Goal: Task Accomplishment & Management: Manage account settings

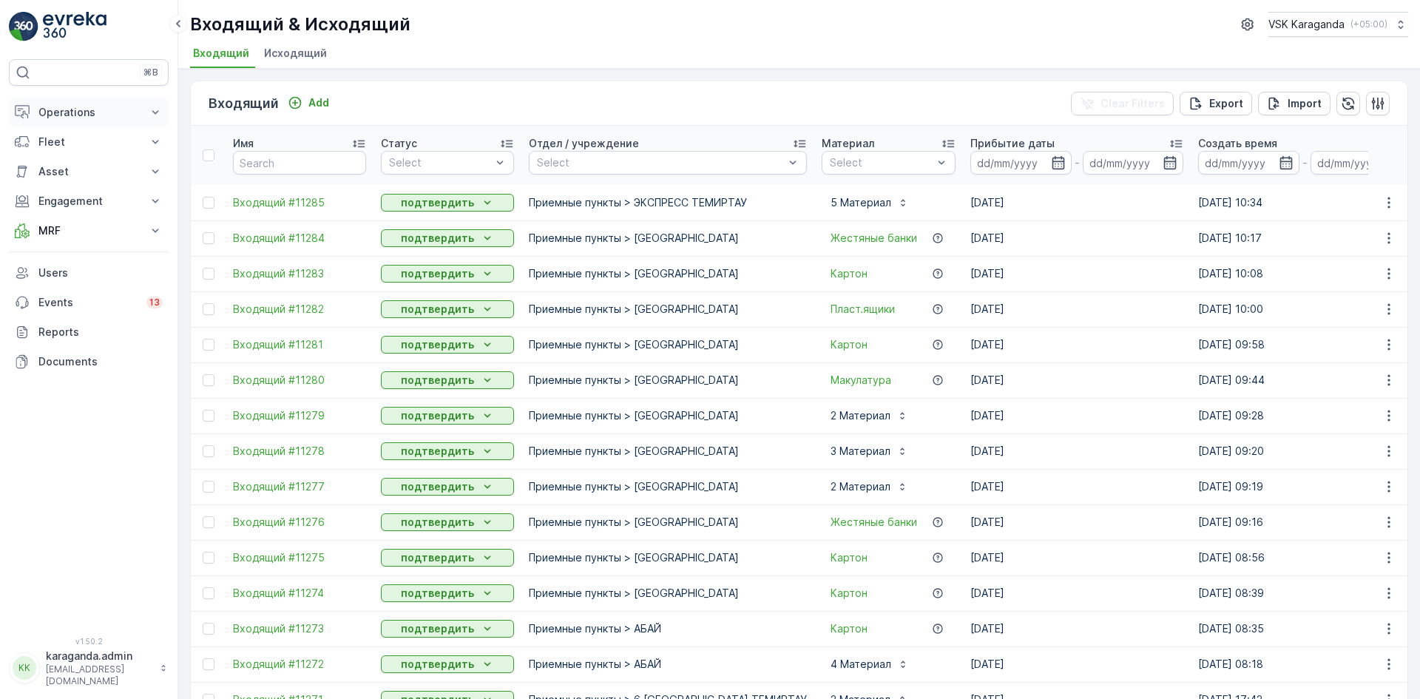
drag, startPoint x: 69, startPoint y: 100, endPoint x: 66, endPoint y: 108, distance: 8.7
click at [69, 100] on button "Operations" at bounding box center [89, 113] width 160 height 30
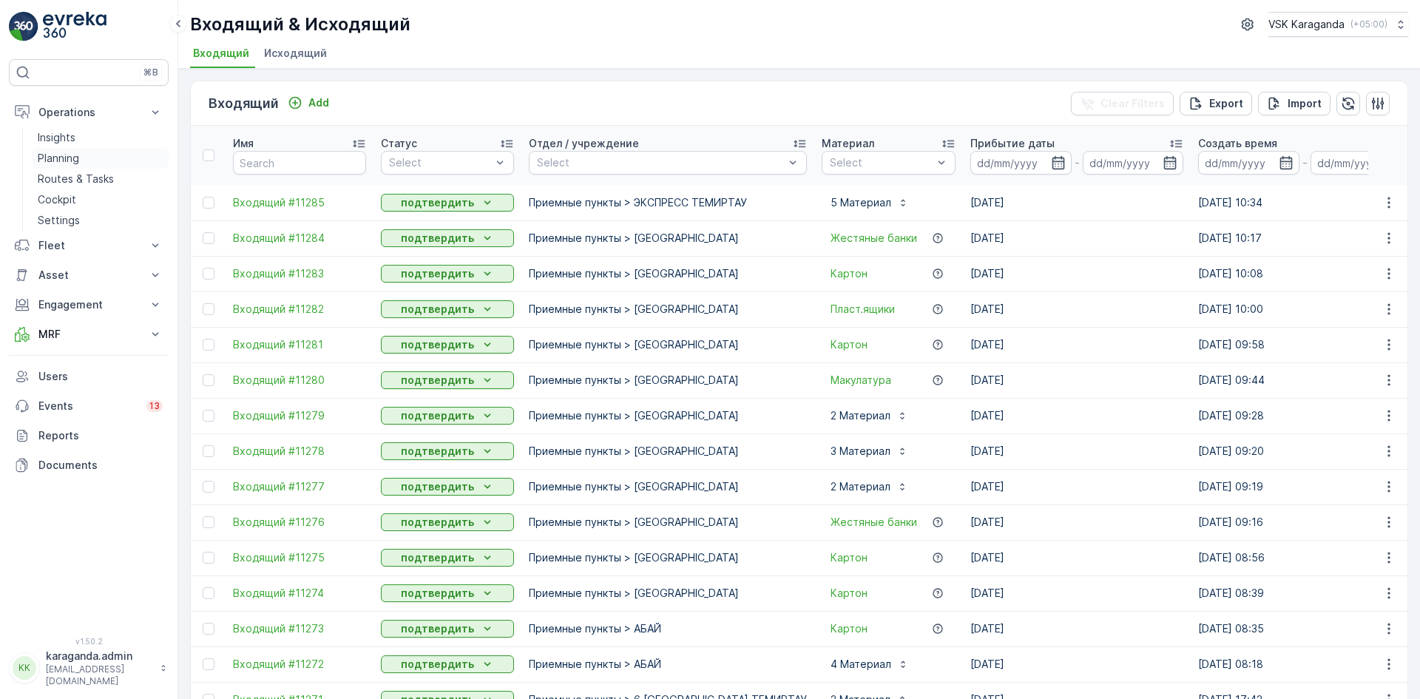
click at [63, 157] on p "Planning" at bounding box center [58, 158] width 41 height 15
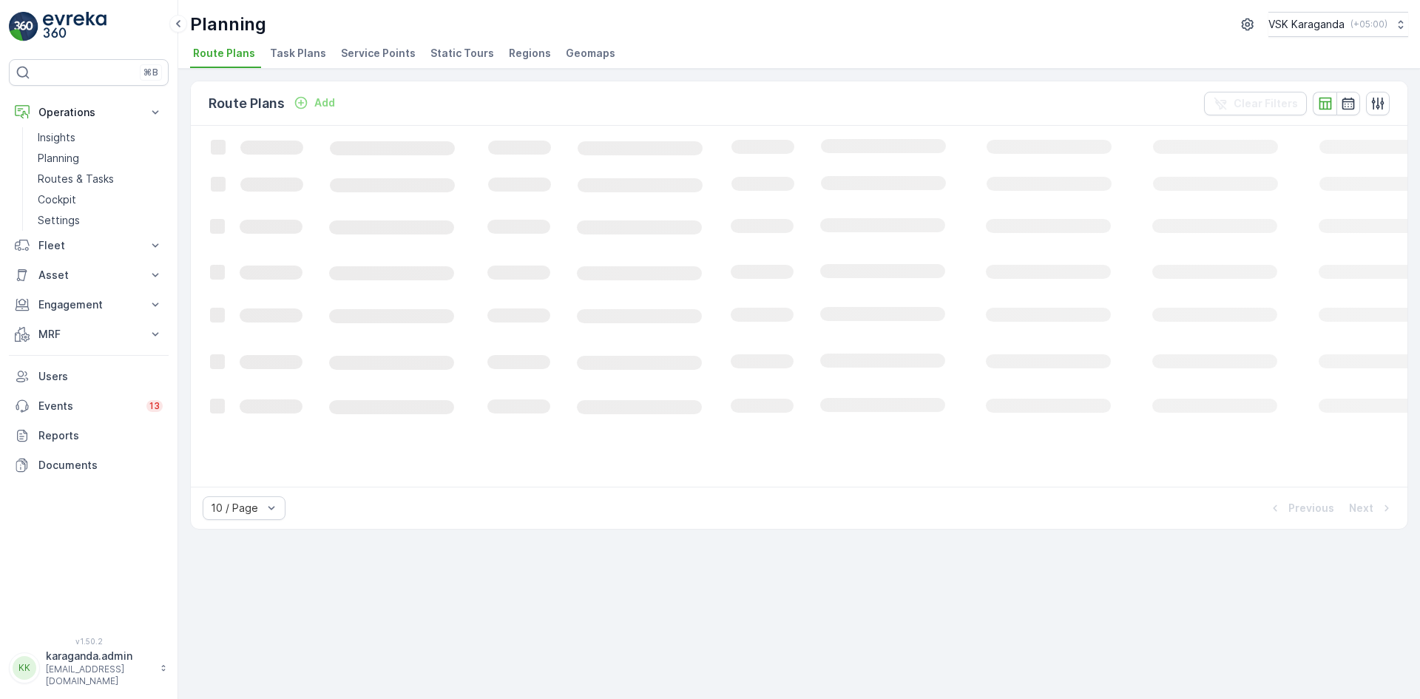
click at [392, 53] on span "Service Points" at bounding box center [378, 53] width 75 height 15
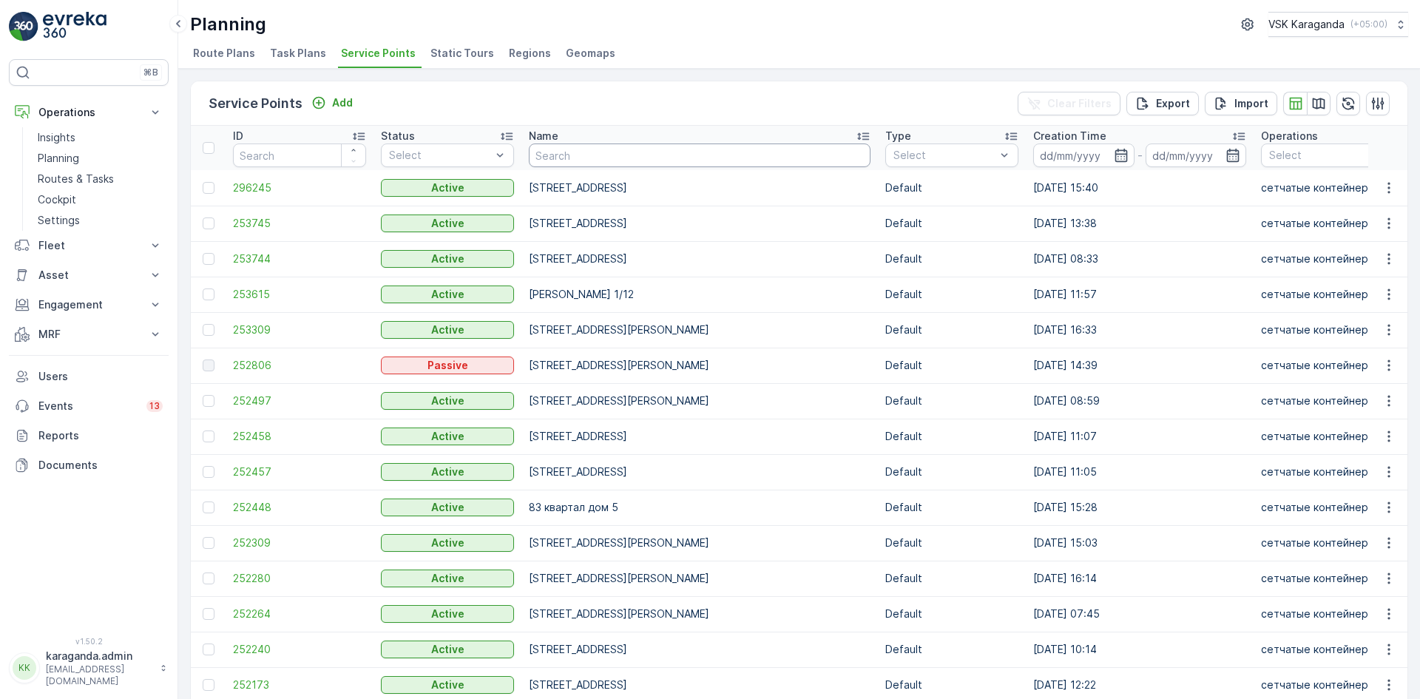
click at [624, 163] on input "text" at bounding box center [700, 156] width 342 height 24
type input "гоголя"
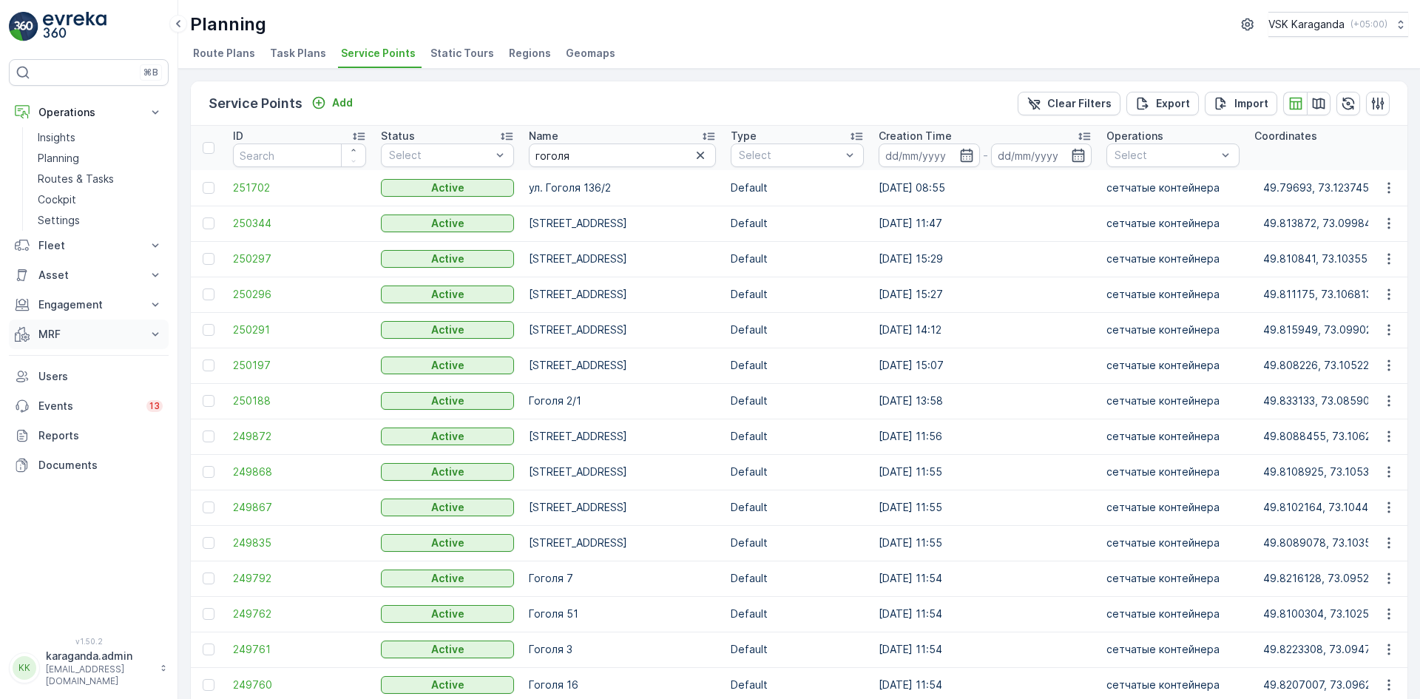
click at [55, 330] on p "MRF" at bounding box center [88, 334] width 101 height 15
click at [55, 365] on p "Входящий & Исходящий" at bounding box center [100, 359] width 124 height 15
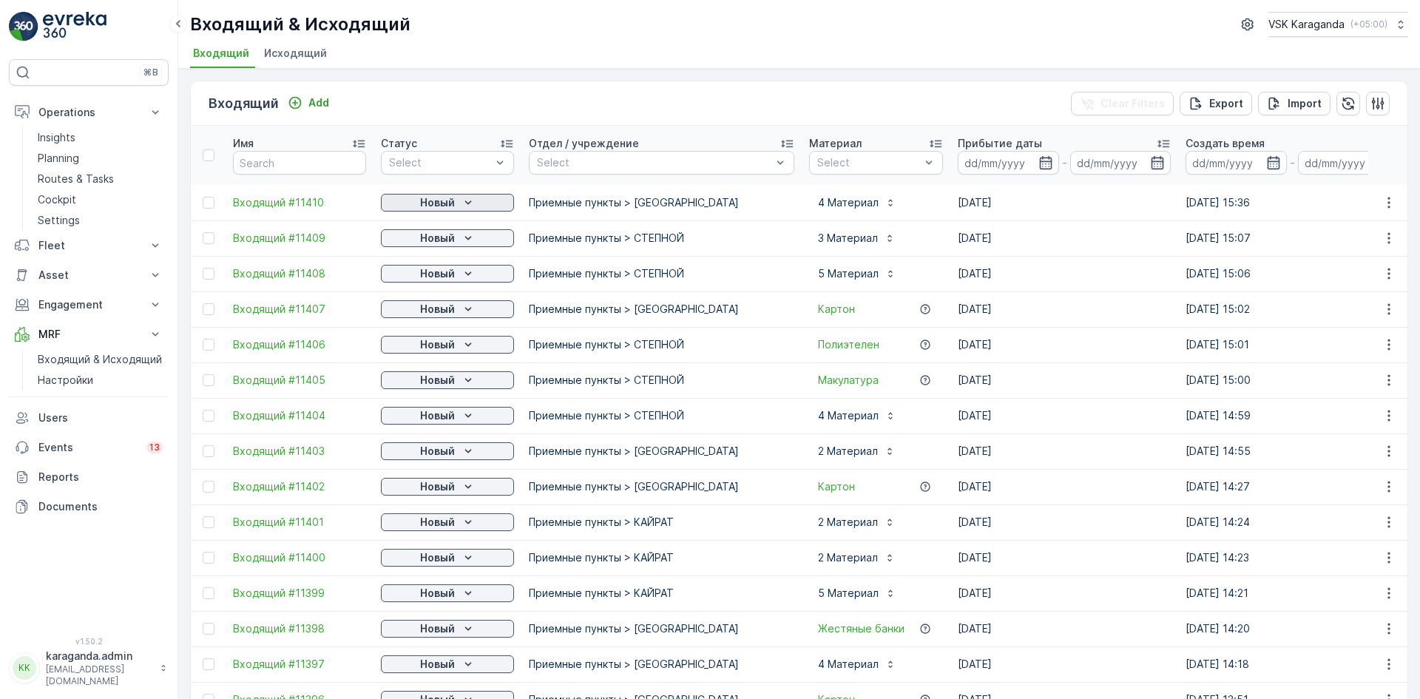
click at [441, 203] on p "Новый" at bounding box center [437, 202] width 35 height 15
click at [436, 249] on span "подтвердить" at bounding box center [424, 245] width 68 height 15
click at [467, 241] on icon "Новый" at bounding box center [468, 238] width 15 height 15
click at [469, 235] on icon "Новый" at bounding box center [468, 238] width 15 height 15
click at [442, 280] on span "подтвердить" at bounding box center [424, 281] width 68 height 15
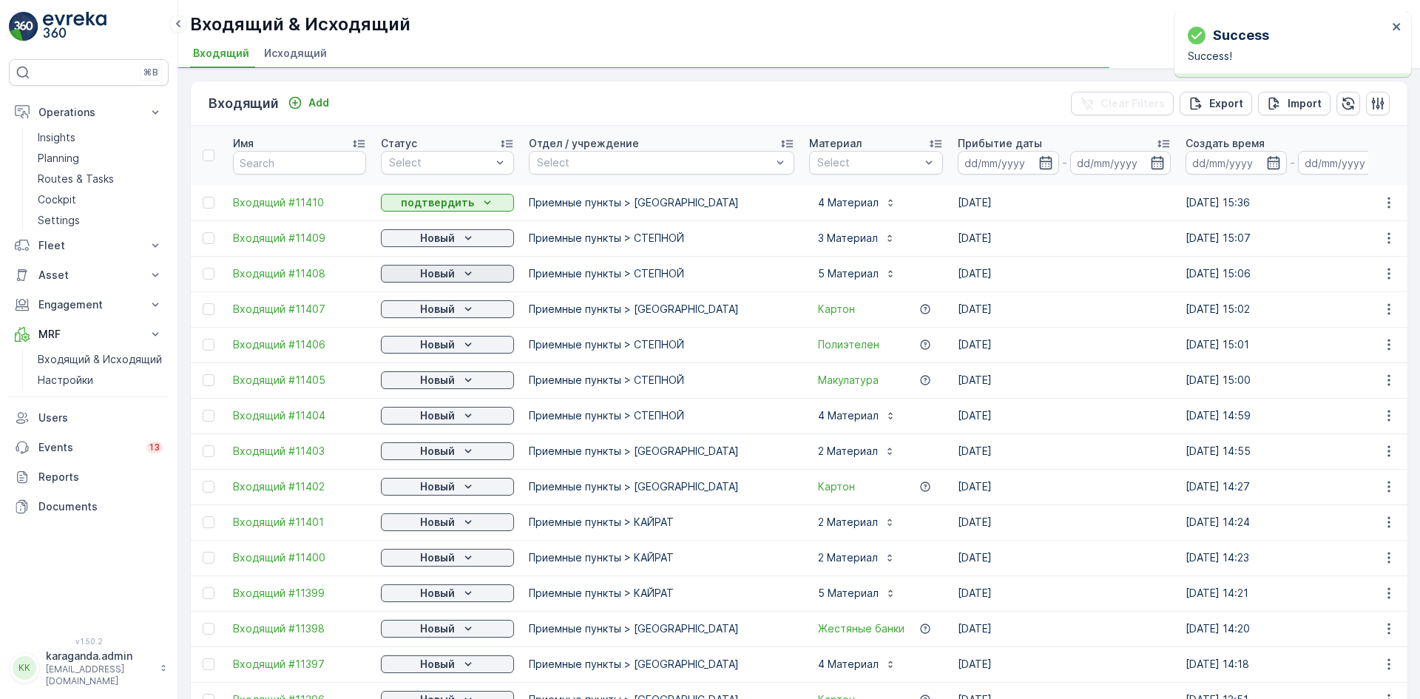
click at [457, 275] on div "Новый" at bounding box center [447, 273] width 121 height 15
click at [432, 317] on span "подтвердить" at bounding box center [424, 316] width 68 height 15
click at [452, 378] on div "подтвердить" at bounding box center [424, 387] width 80 height 21
click at [452, 378] on p "Новый" at bounding box center [437, 380] width 35 height 15
click at [442, 422] on span "подтвердить" at bounding box center [424, 423] width 68 height 15
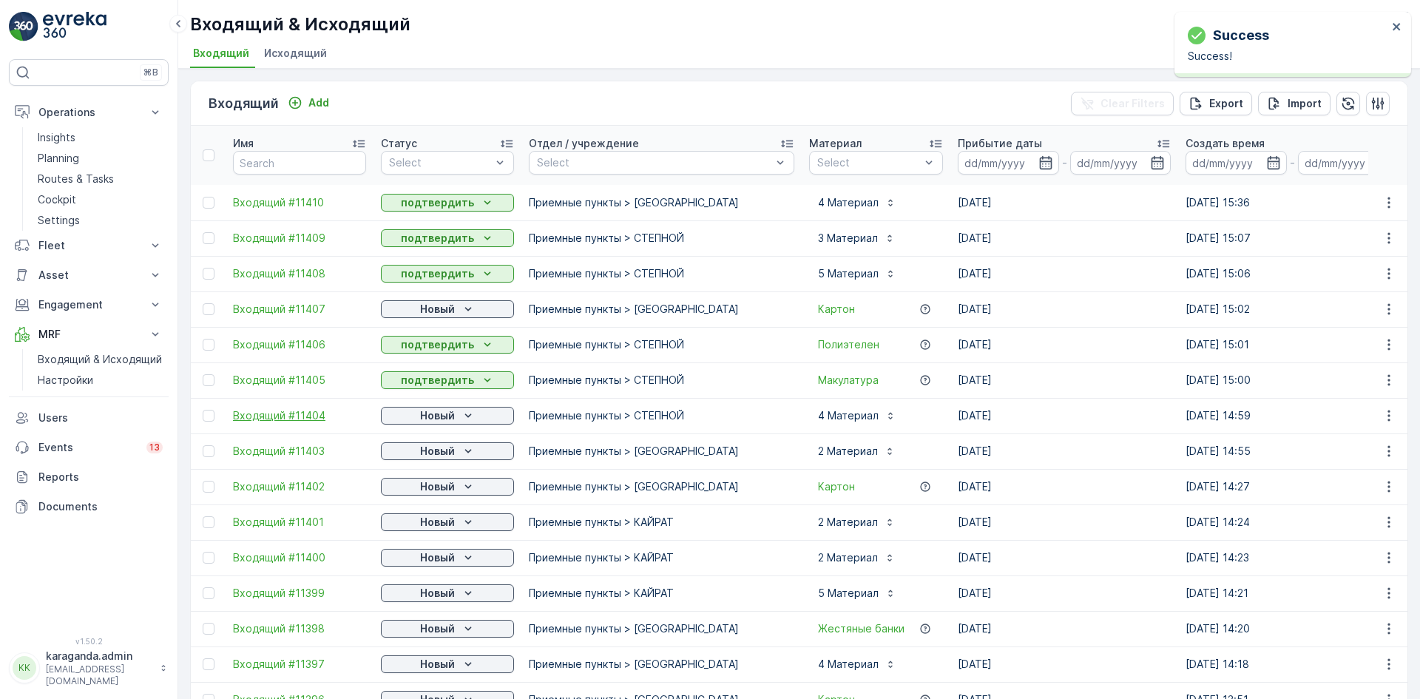
click at [301, 416] on span "Входящий #11404" at bounding box center [299, 415] width 133 height 15
click at [461, 304] on icon "Новый" at bounding box center [468, 309] width 15 height 15
click at [447, 342] on div "подтвердить" at bounding box center [424, 352] width 80 height 21
click at [449, 413] on p "Новый" at bounding box center [437, 415] width 35 height 15
click at [438, 462] on span "подтвердить" at bounding box center [424, 458] width 68 height 15
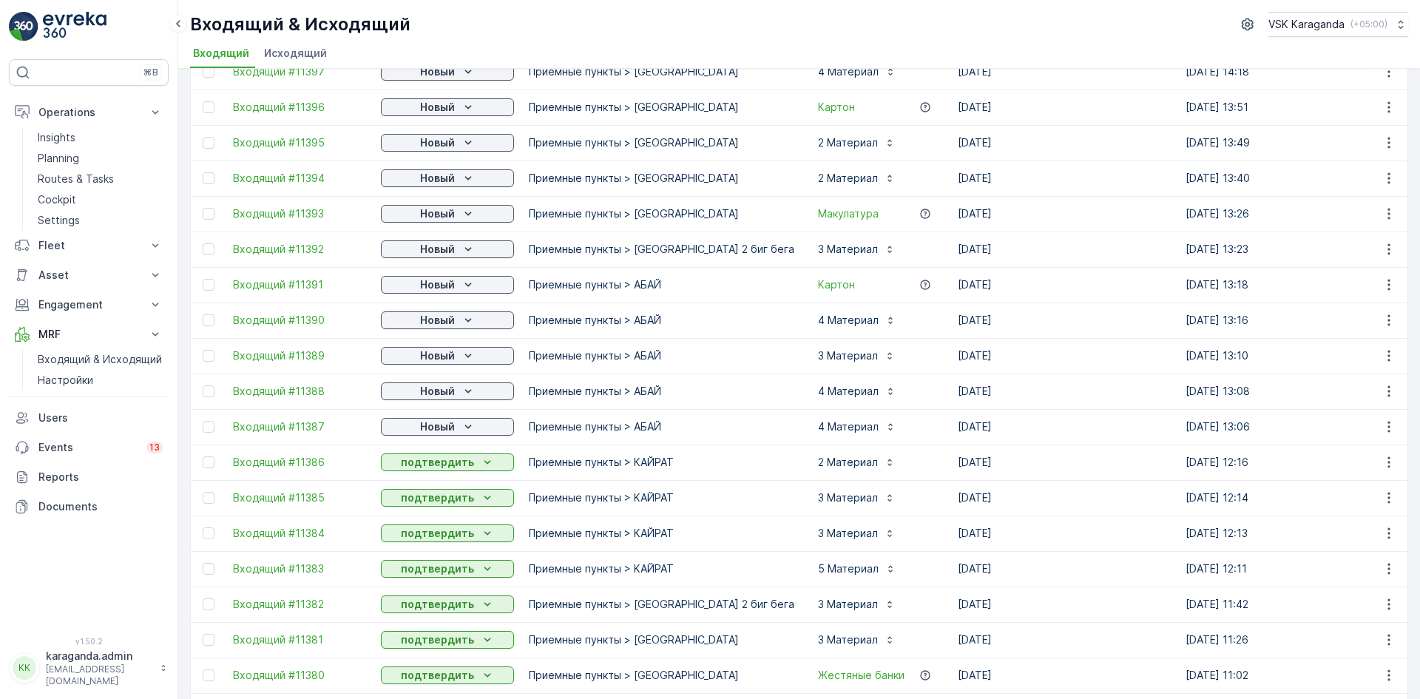
scroll to position [592, 0]
click at [448, 420] on p "Новый" at bounding box center [437, 427] width 35 height 15
click at [441, 465] on span "подтвердить" at bounding box center [424, 470] width 68 height 15
click at [476, 388] on div "Новый" at bounding box center [447, 392] width 121 height 15
click at [439, 430] on span "подтвердить" at bounding box center [424, 435] width 68 height 15
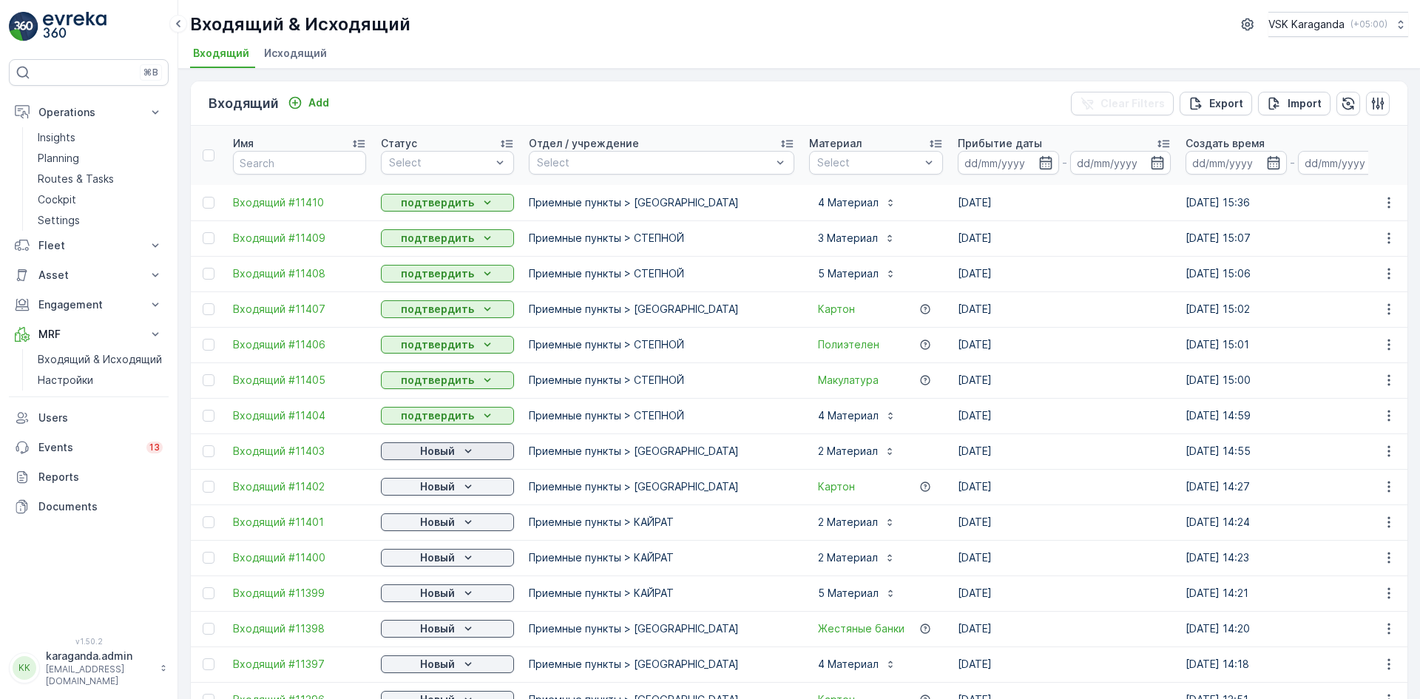
click at [453, 453] on p "Новый" at bounding box center [437, 451] width 35 height 15
click at [428, 490] on span "подтвердить" at bounding box center [424, 494] width 68 height 15
click at [428, 490] on p "Новый" at bounding box center [437, 486] width 35 height 15
click at [419, 527] on span "подтвердить" at bounding box center [424, 529] width 68 height 15
click at [422, 524] on p "Новый" at bounding box center [437, 522] width 35 height 15
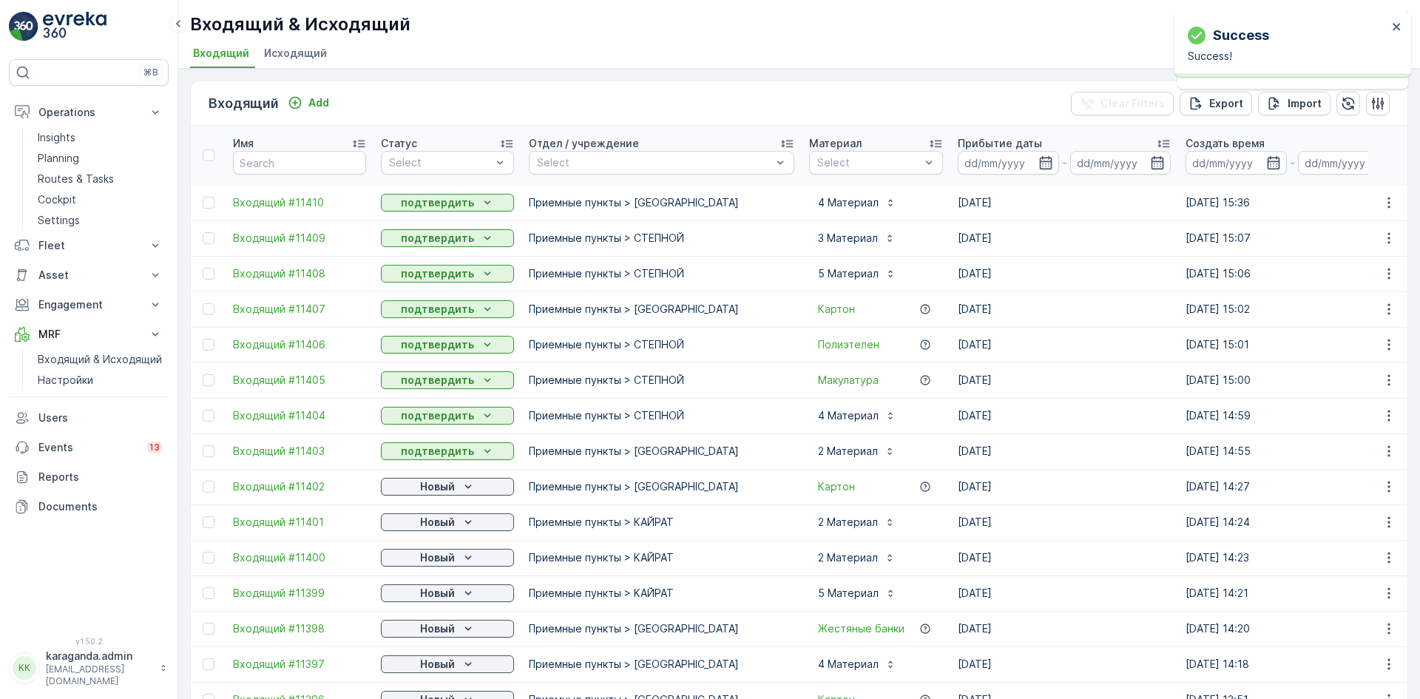
click at [416, 569] on td "Новый" at bounding box center [448, 558] width 148 height 36
click at [429, 558] on p "Новый" at bounding box center [437, 557] width 35 height 15
click at [420, 596] on span "подтвердить" at bounding box center [424, 600] width 68 height 15
click at [441, 590] on p "Новый" at bounding box center [437, 593] width 35 height 15
click at [418, 637] on span "подтвердить" at bounding box center [424, 636] width 68 height 15
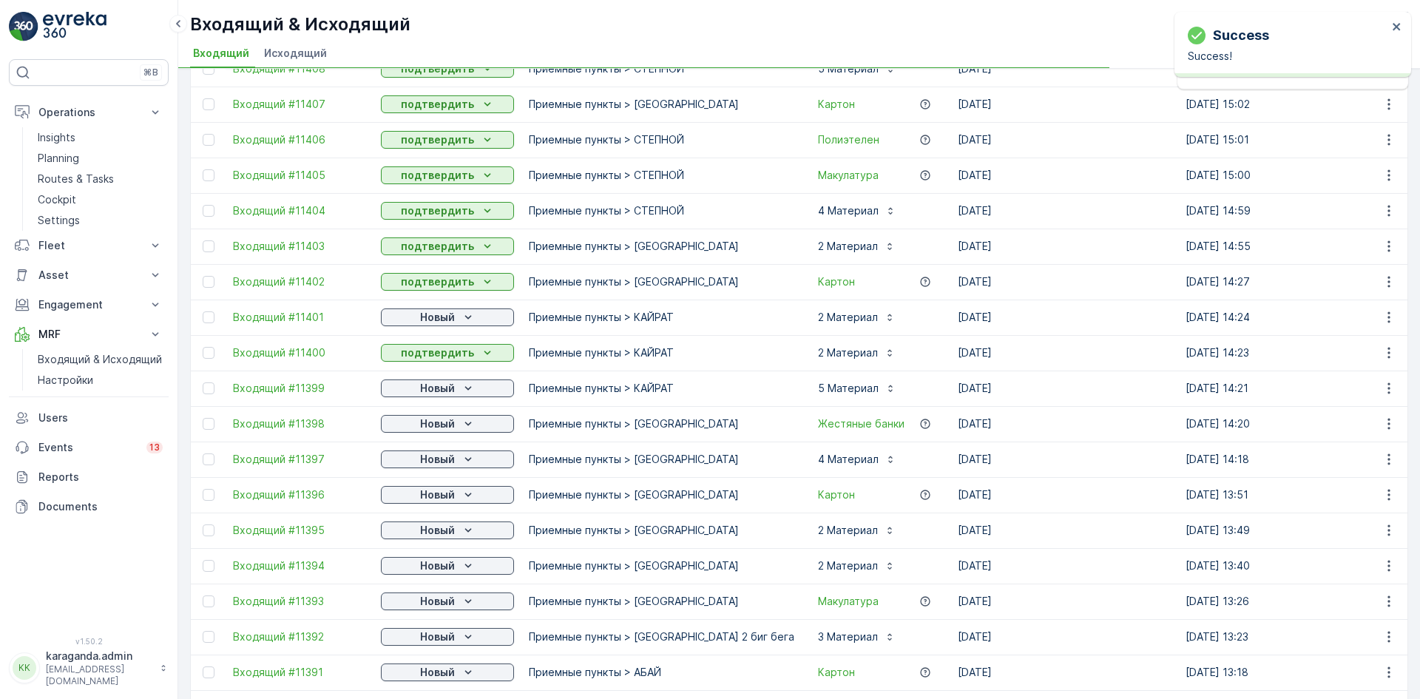
scroll to position [222, 0]
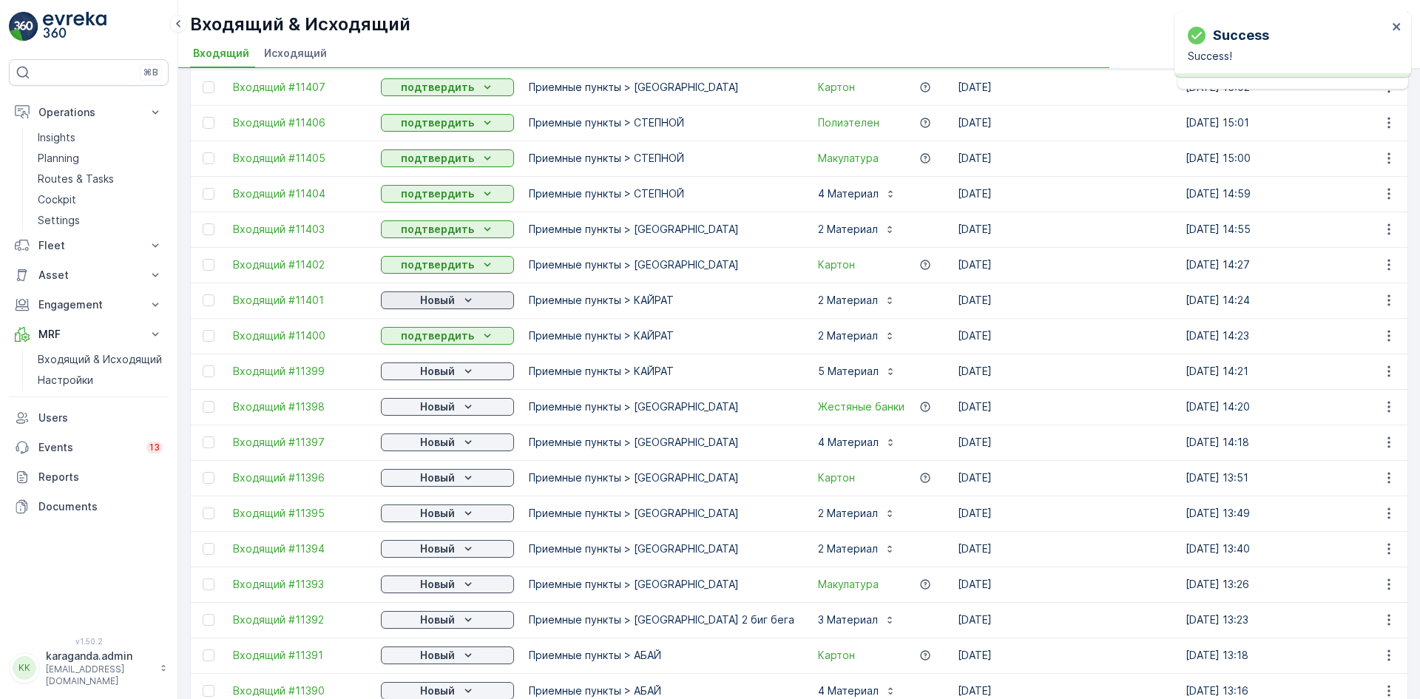
click at [457, 297] on div "Новый" at bounding box center [447, 300] width 121 height 15
click at [429, 345] on span "подтвердить" at bounding box center [424, 343] width 68 height 15
click at [462, 413] on icon "Новый" at bounding box center [468, 406] width 15 height 15
click at [440, 453] on span "подтвердить" at bounding box center [424, 449] width 68 height 15
click at [428, 485] on span "подтвердить" at bounding box center [424, 485] width 68 height 15
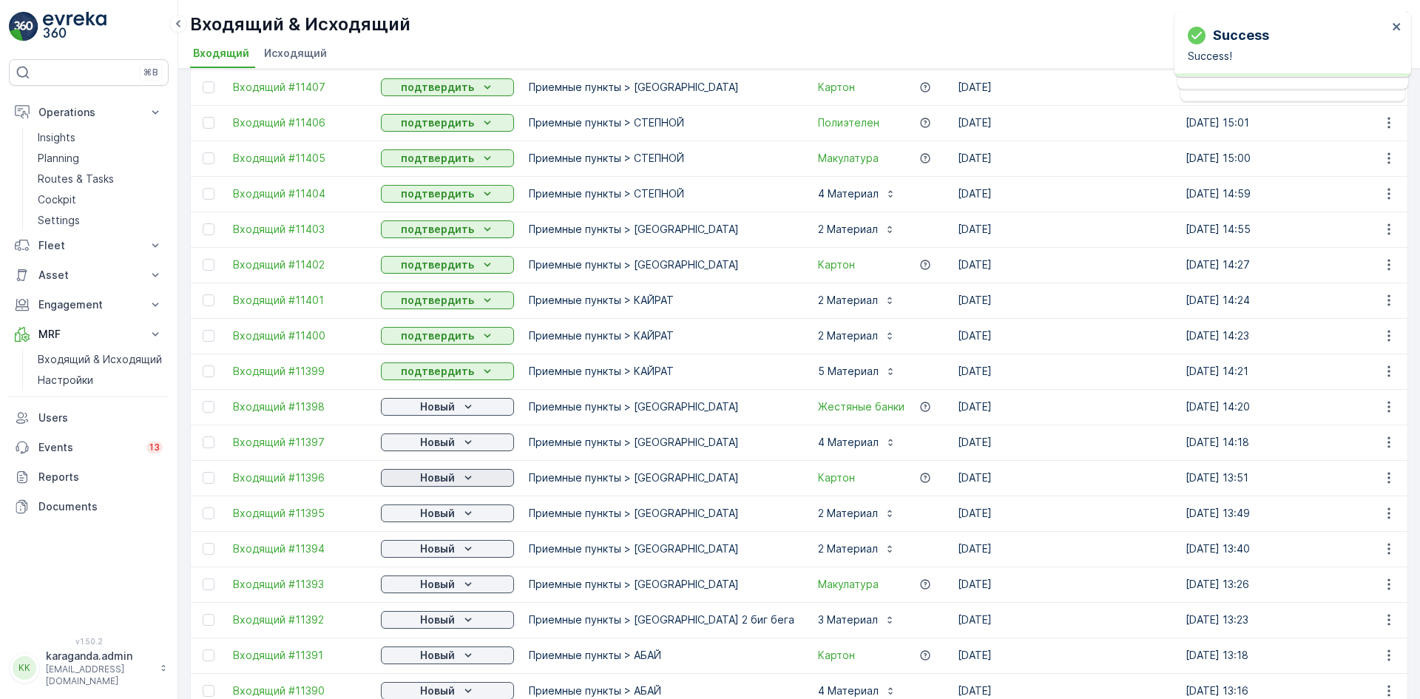
click at [450, 475] on p "Новый" at bounding box center [437, 477] width 35 height 15
click at [431, 515] on p "Новый" at bounding box center [437, 513] width 35 height 15
click at [432, 556] on span "подтвердить" at bounding box center [424, 556] width 68 height 15
click at [453, 542] on p "Новый" at bounding box center [437, 548] width 35 height 15
click at [434, 585] on span "подтвердить" at bounding box center [424, 591] width 68 height 15
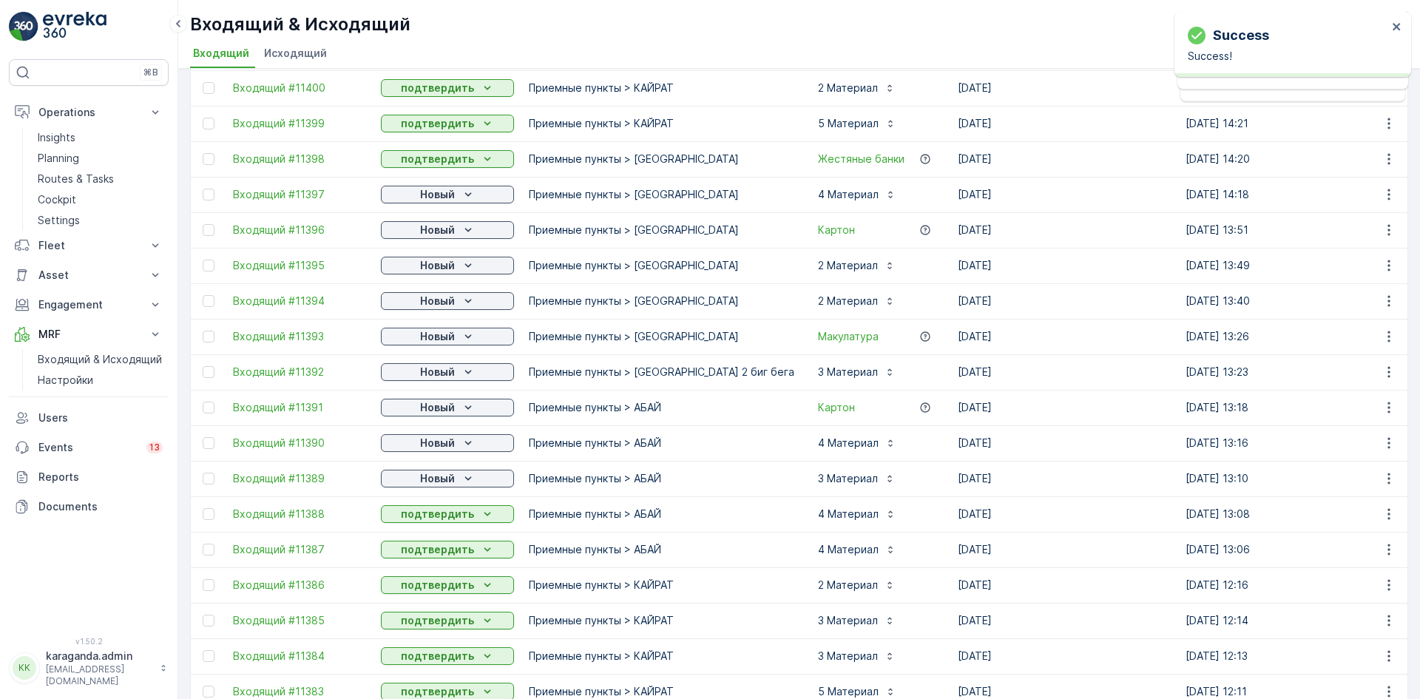
scroll to position [518, 0]
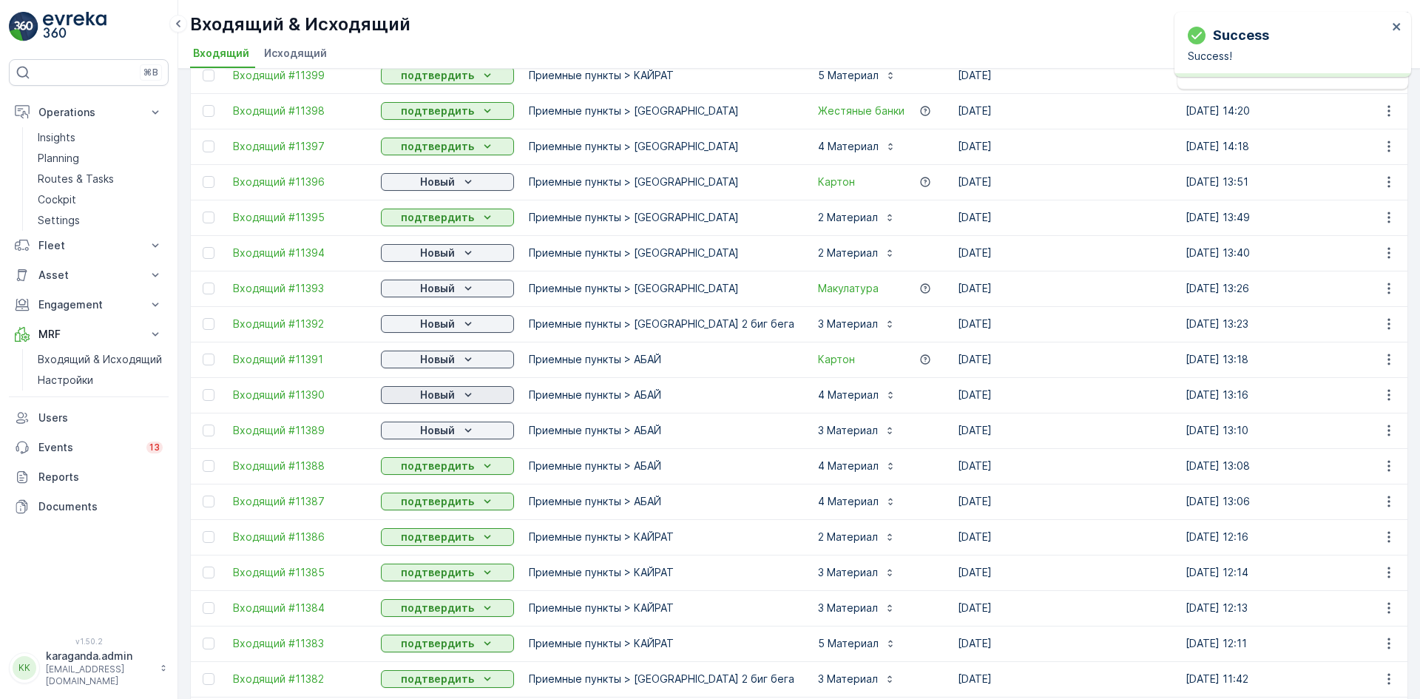
click at [453, 397] on p "Новый" at bounding box center [437, 395] width 35 height 15
click at [436, 437] on span "подтвердить" at bounding box center [424, 438] width 68 height 15
click at [439, 433] on p "Новый" at bounding box center [437, 430] width 35 height 15
click at [433, 463] on div "подтвердить" at bounding box center [424, 473] width 80 height 21
click at [430, 184] on p "Новый" at bounding box center [437, 182] width 35 height 15
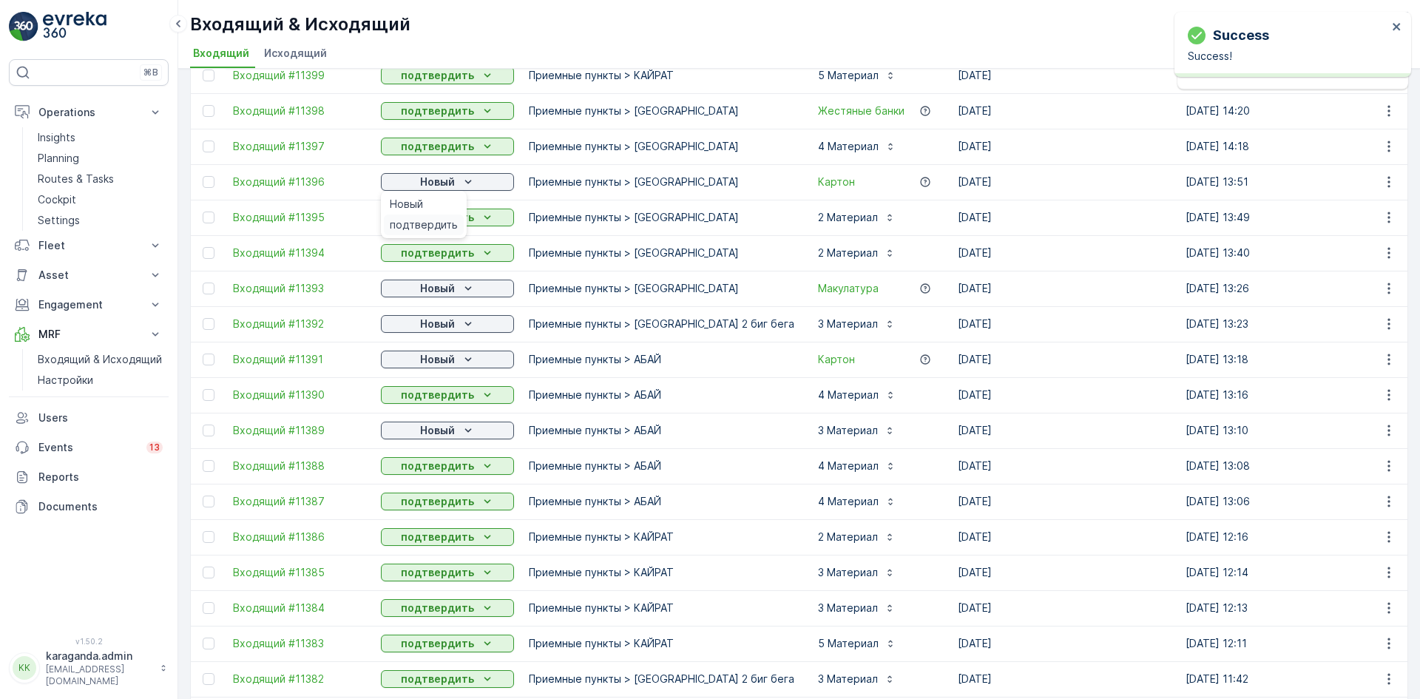
click at [428, 215] on div "подтвердить" at bounding box center [424, 225] width 80 height 21
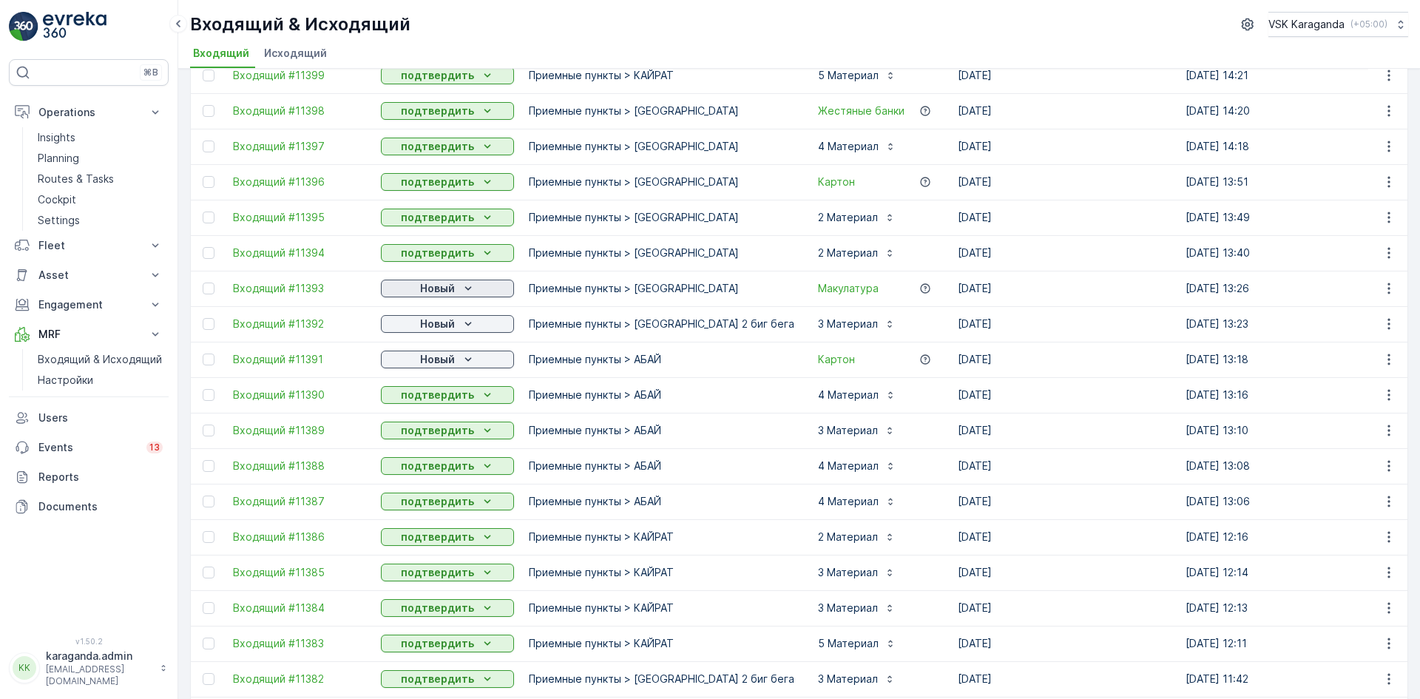
click at [431, 289] on p "Новый" at bounding box center [437, 288] width 35 height 15
click at [422, 328] on span "подтвердить" at bounding box center [424, 331] width 68 height 15
click at [422, 322] on p "Новый" at bounding box center [437, 324] width 35 height 15
click at [423, 368] on span "подтвердить" at bounding box center [424, 366] width 68 height 15
click at [429, 357] on p "Новый" at bounding box center [437, 359] width 35 height 15
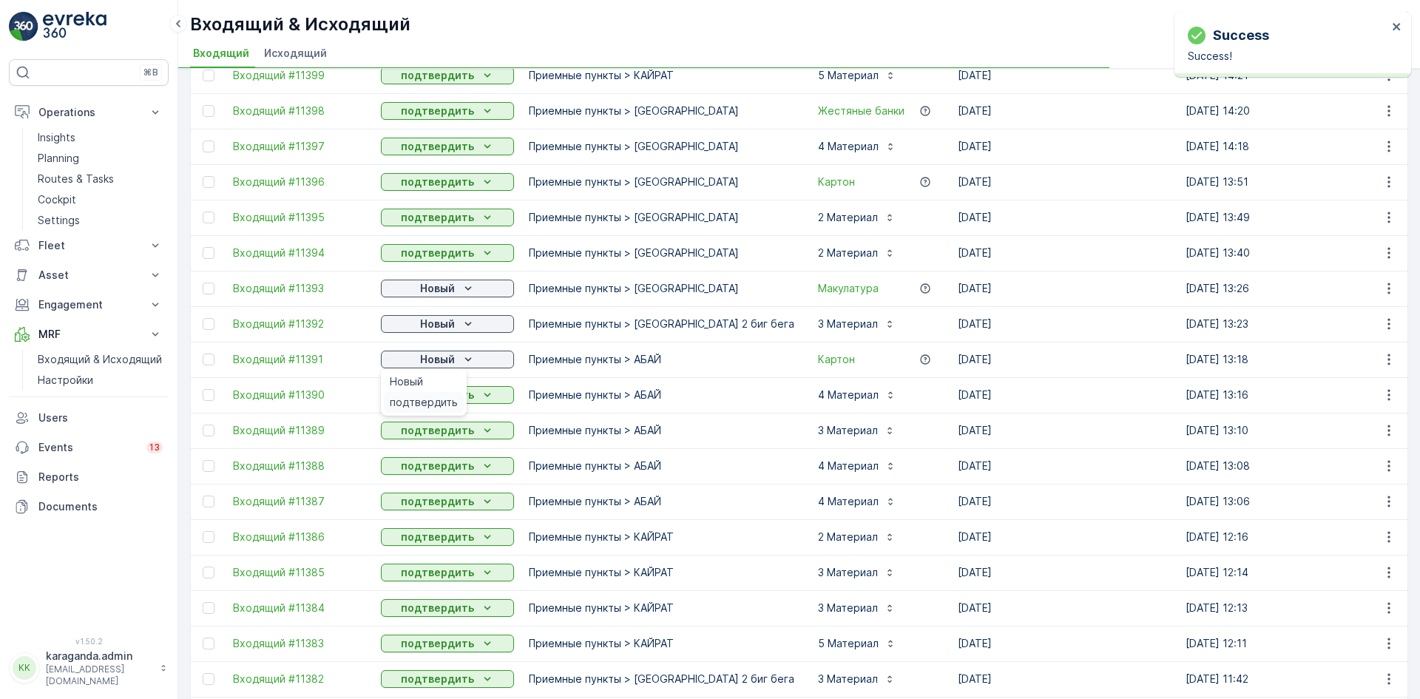
click at [425, 408] on span "подтвердить" at bounding box center [424, 402] width 68 height 15
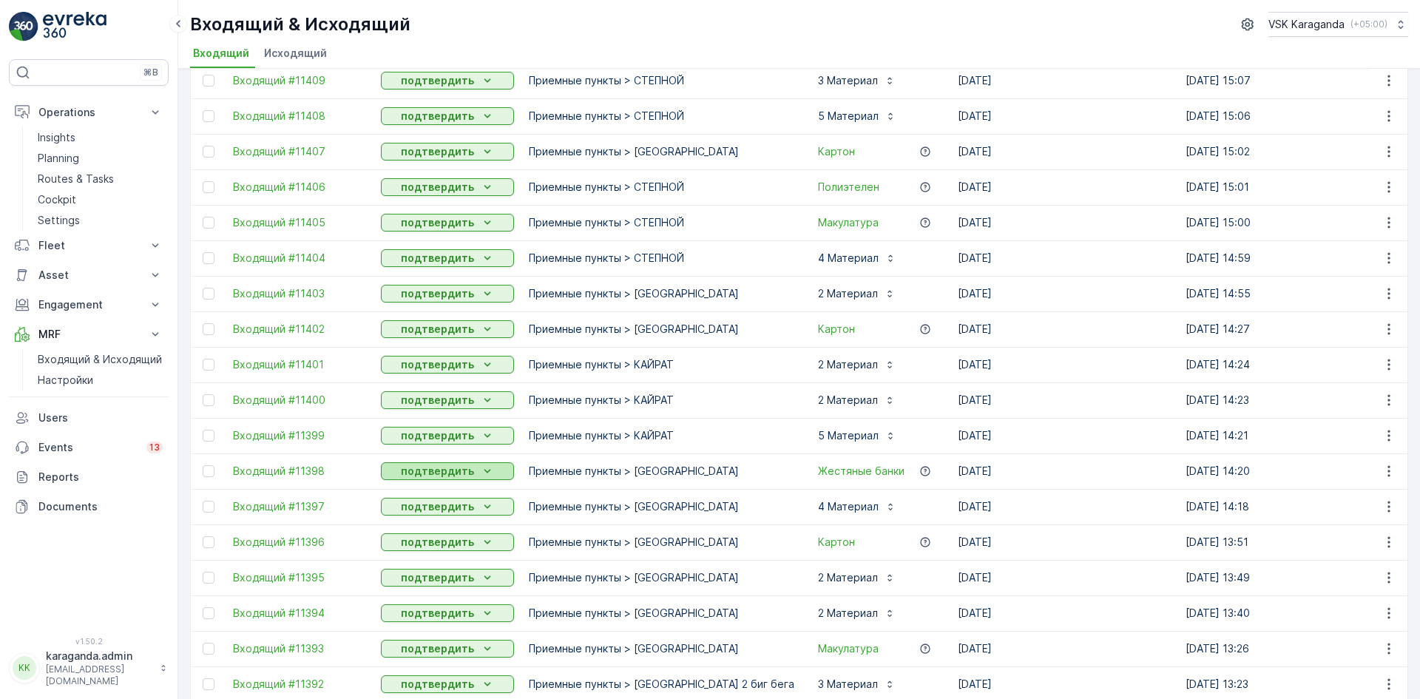
scroll to position [0, 0]
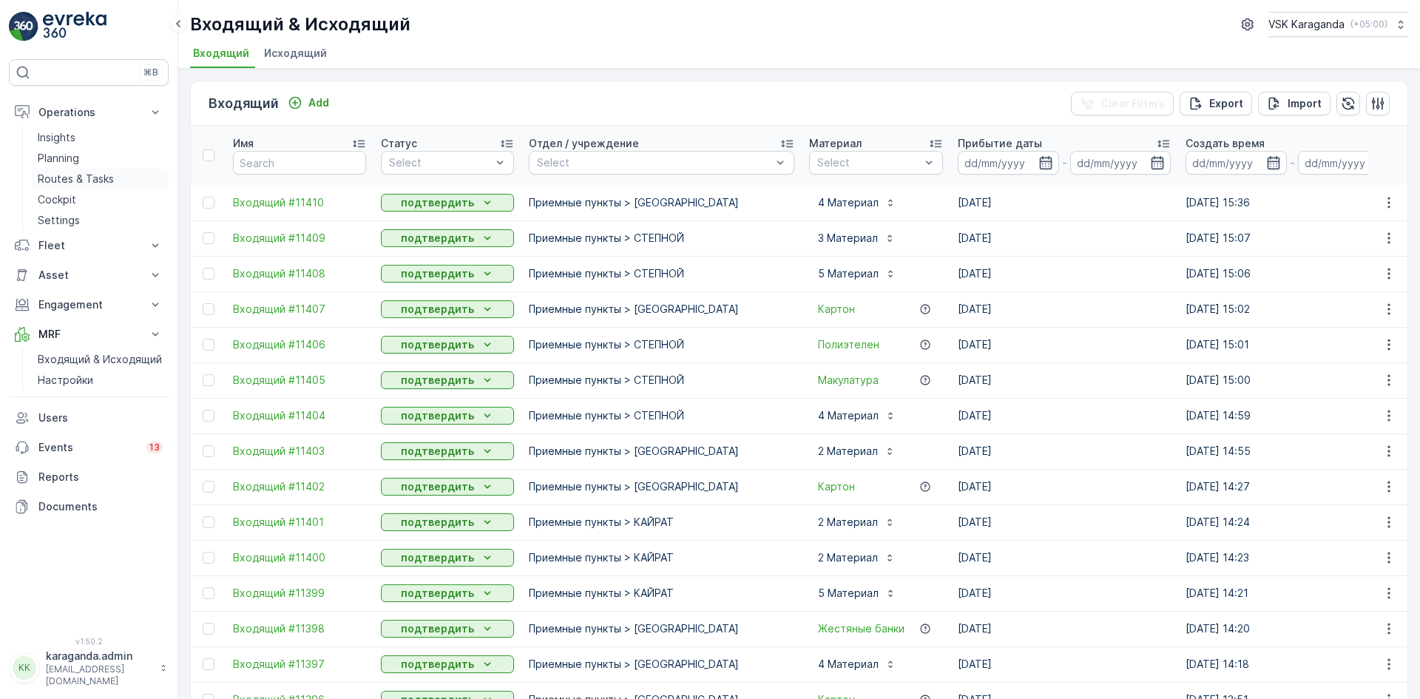
click at [72, 173] on p "Routes & Tasks" at bounding box center [76, 179] width 76 height 15
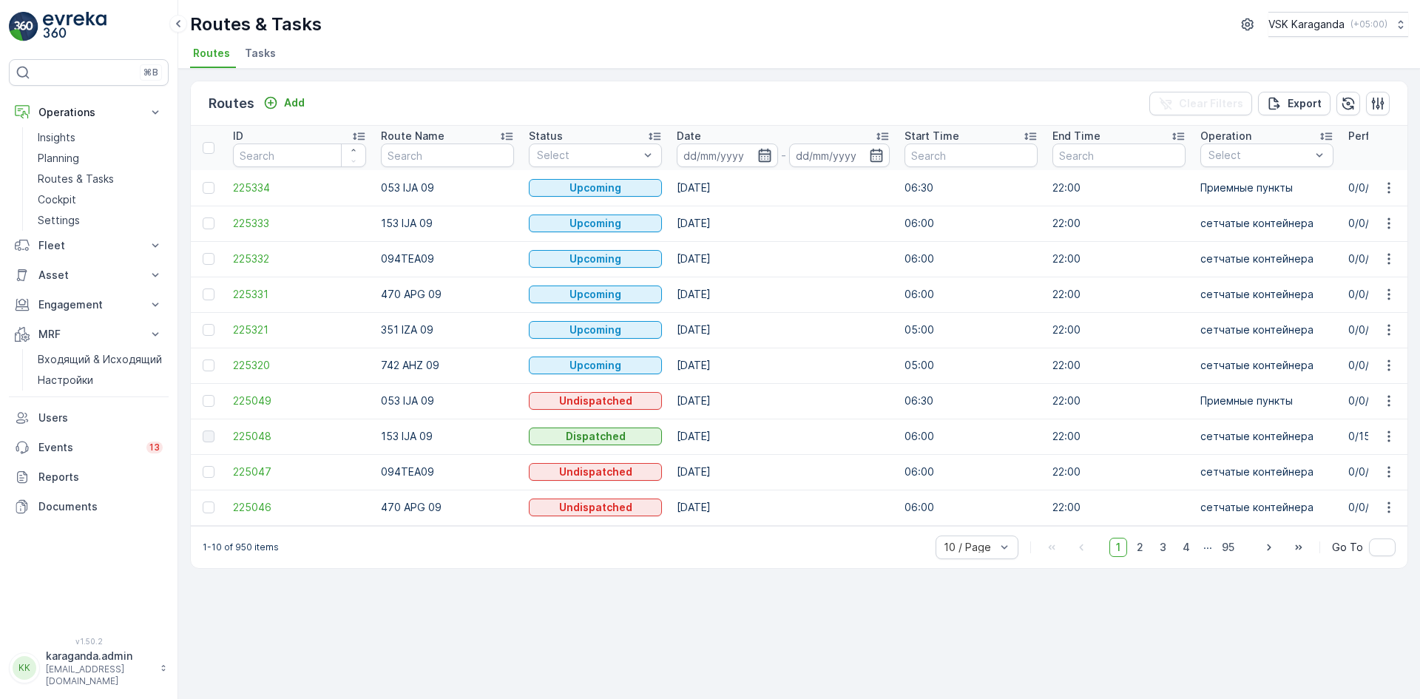
click at [760, 161] on icon "button" at bounding box center [764, 155] width 15 height 15
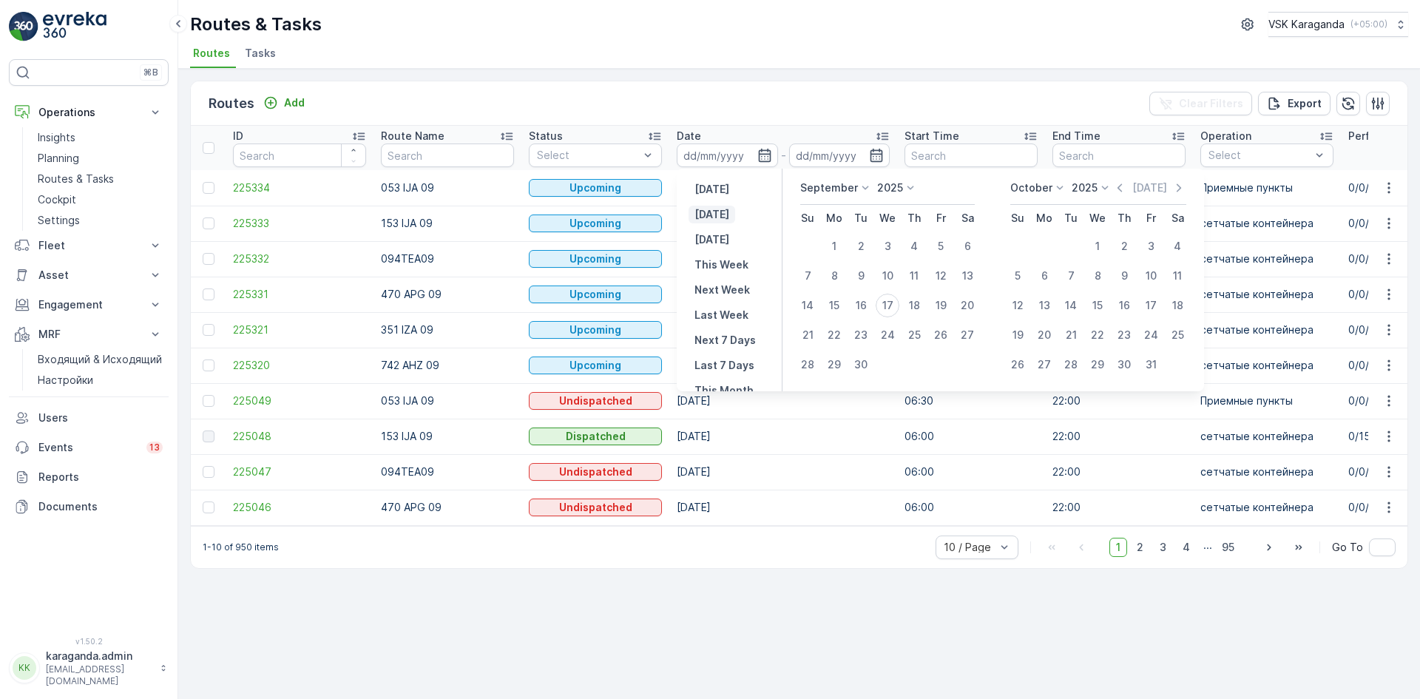
click at [726, 210] on button "[DATE]" at bounding box center [712, 215] width 47 height 18
type input "[DATE]"
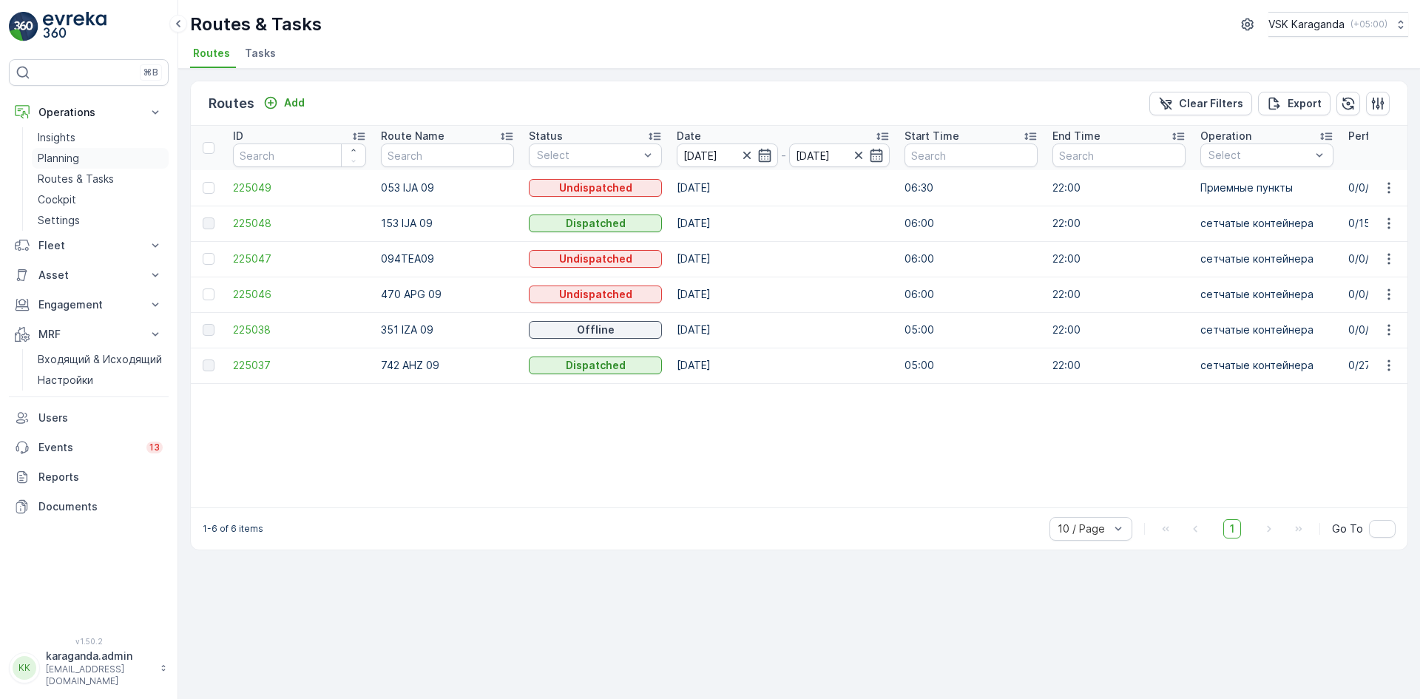
click at [60, 157] on p "Planning" at bounding box center [58, 158] width 41 height 15
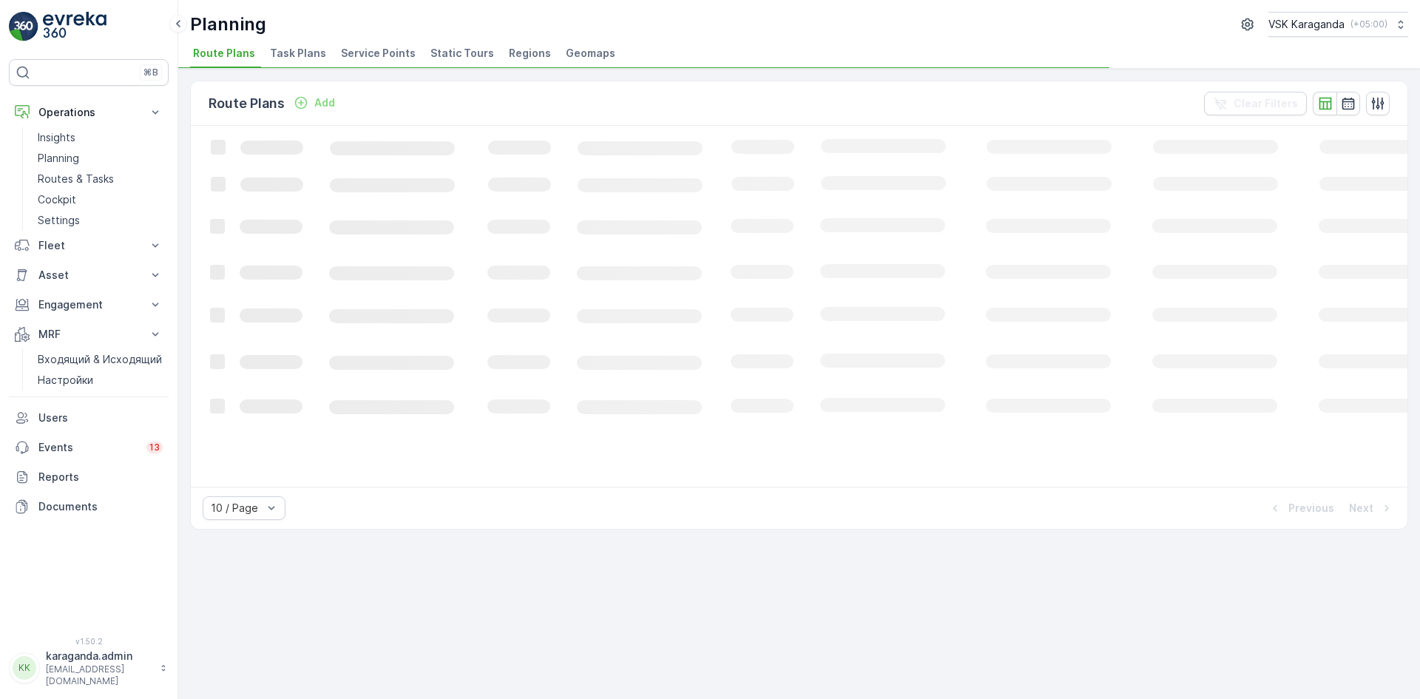
click at [377, 50] on span "Service Points" at bounding box center [378, 53] width 75 height 15
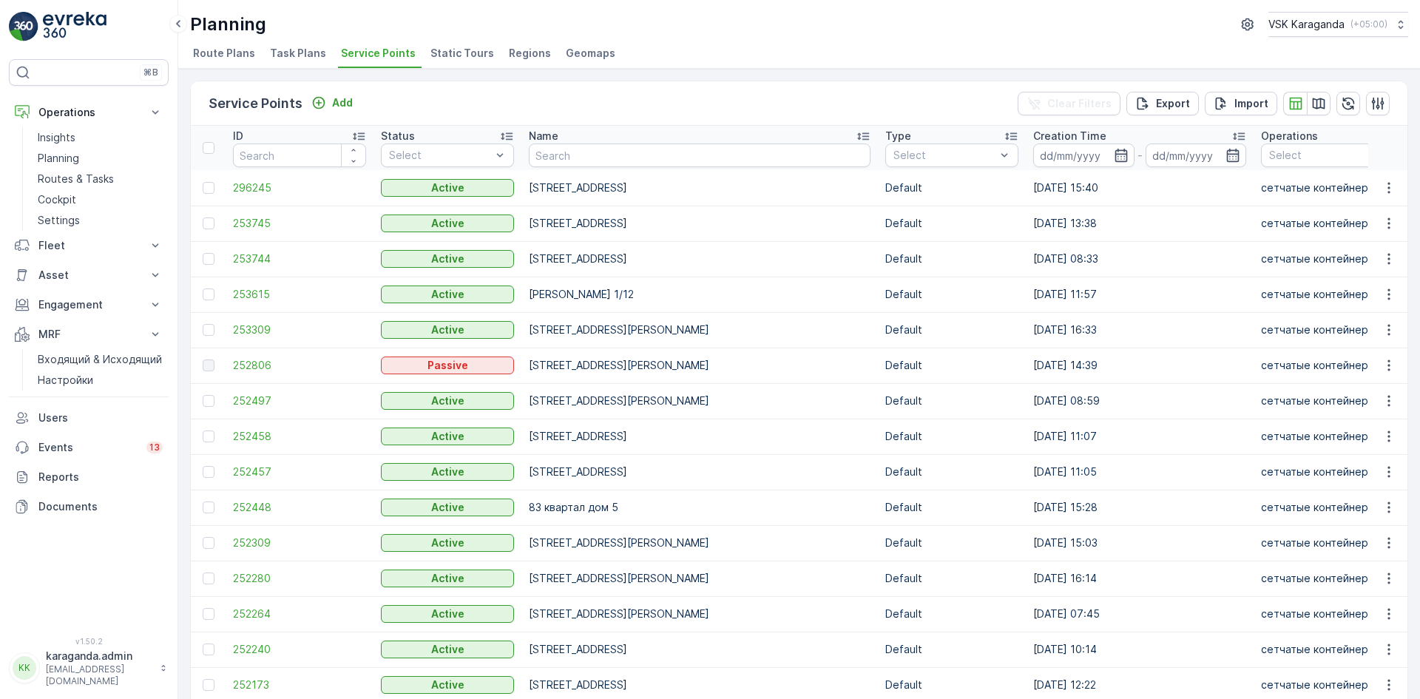
click at [555, 155] on input "text" at bounding box center [700, 156] width 342 height 24
type input "гогол"
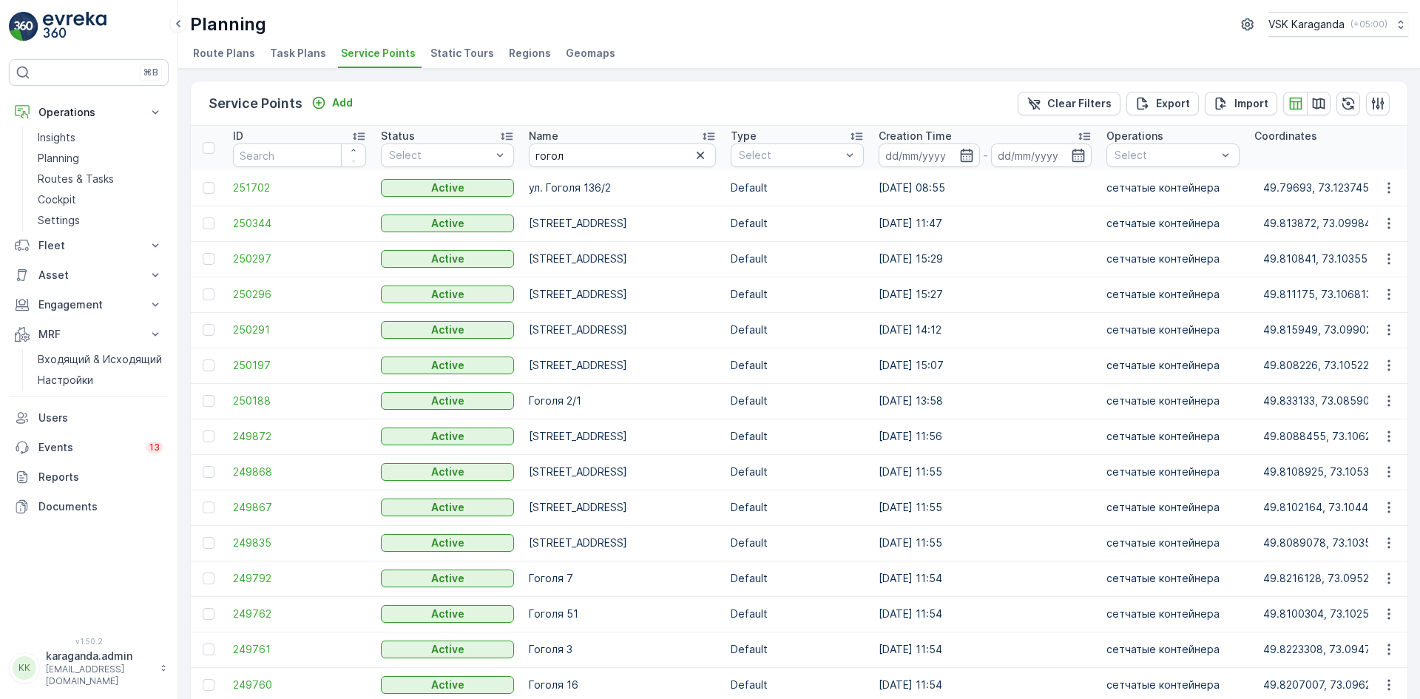
click at [615, 167] on th "Name [PERSON_NAME]" at bounding box center [622, 148] width 202 height 44
click at [613, 154] on input "гогол" at bounding box center [622, 156] width 187 height 24
type input "гоголя"
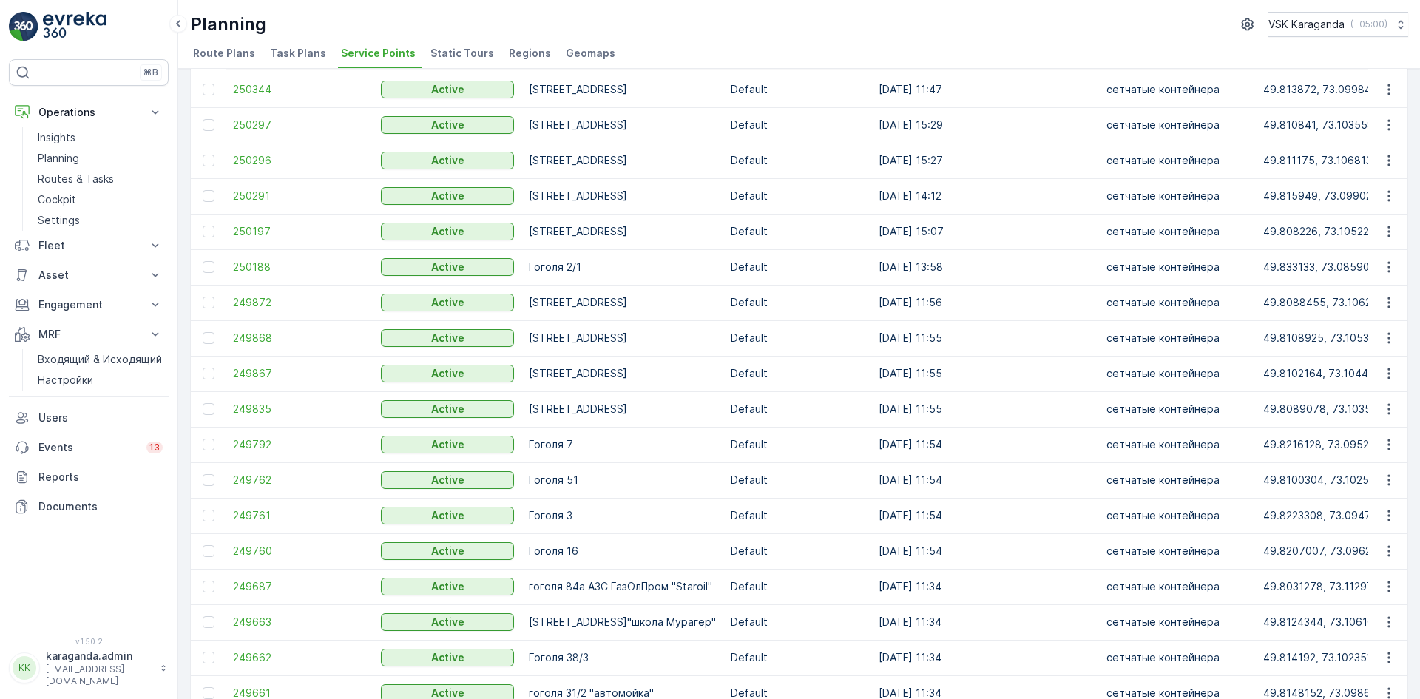
scroll to position [148, 0]
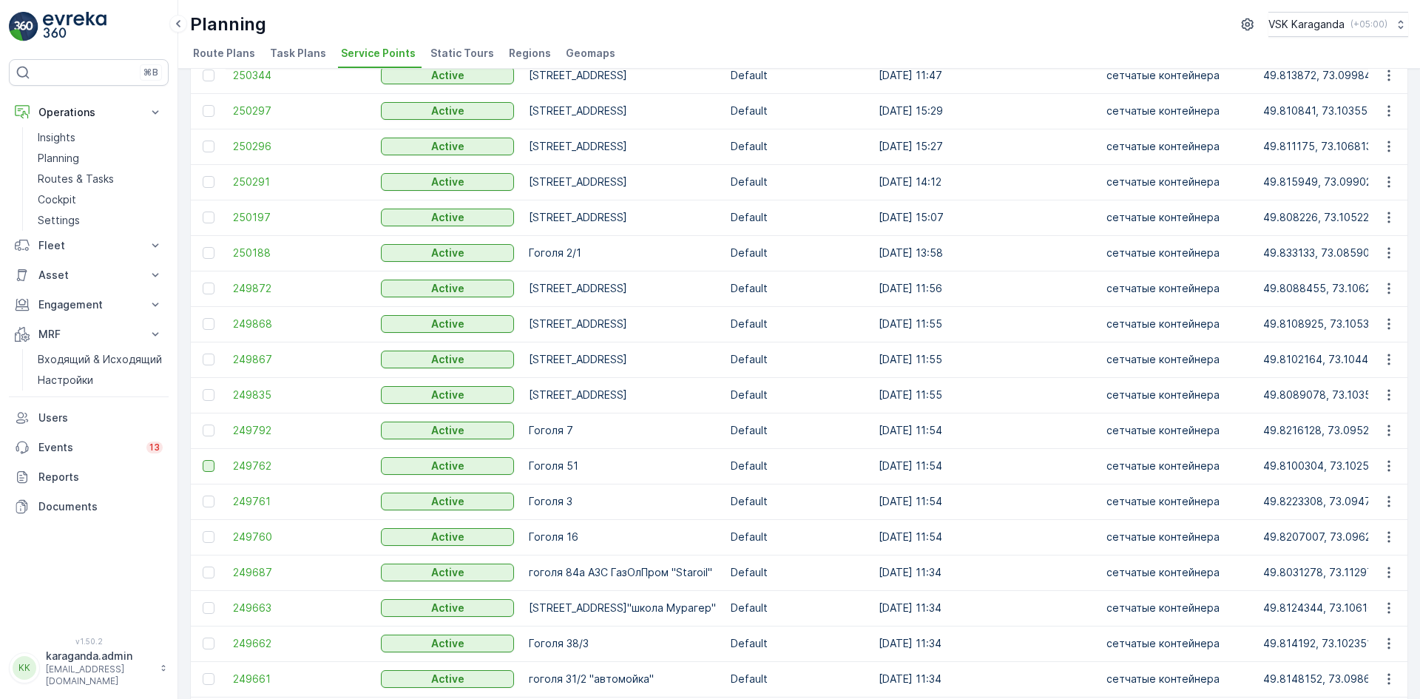
click at [205, 465] on div at bounding box center [209, 466] width 12 height 12
click at [203, 460] on input "checkbox" at bounding box center [203, 460] width 0 height 0
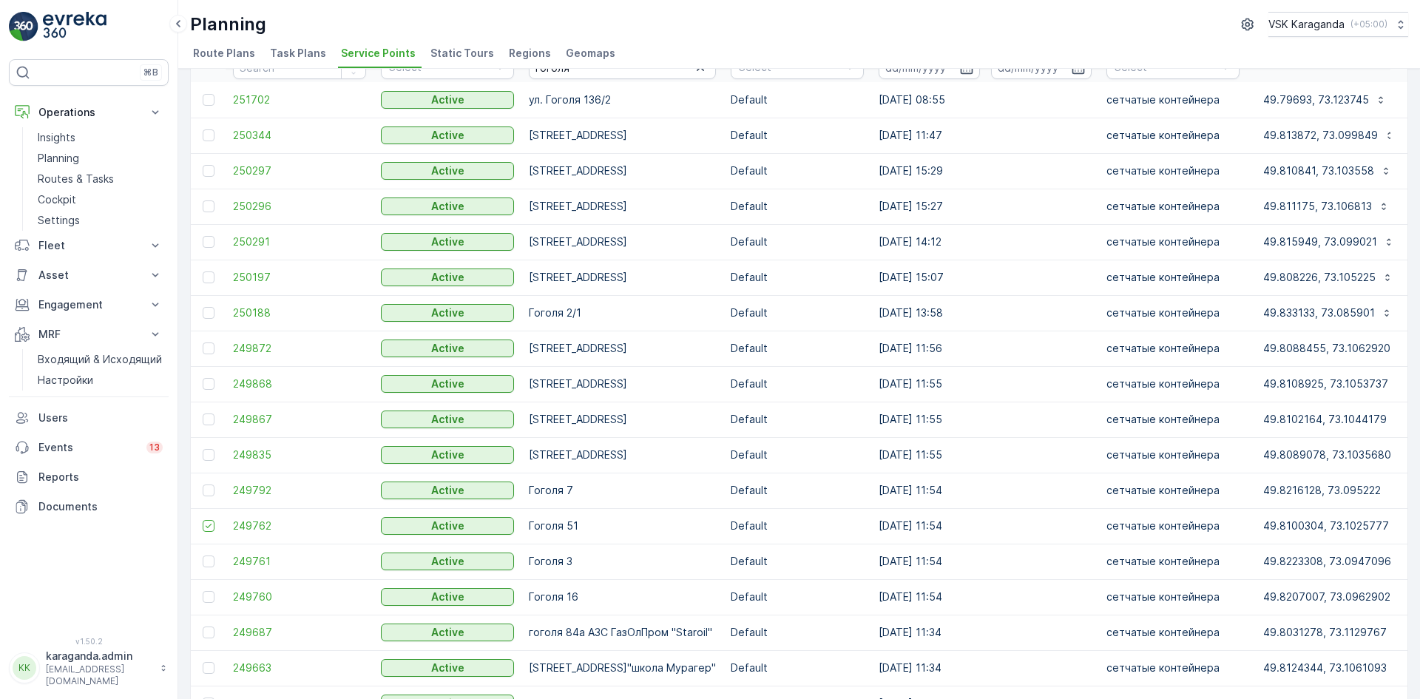
scroll to position [0, 0]
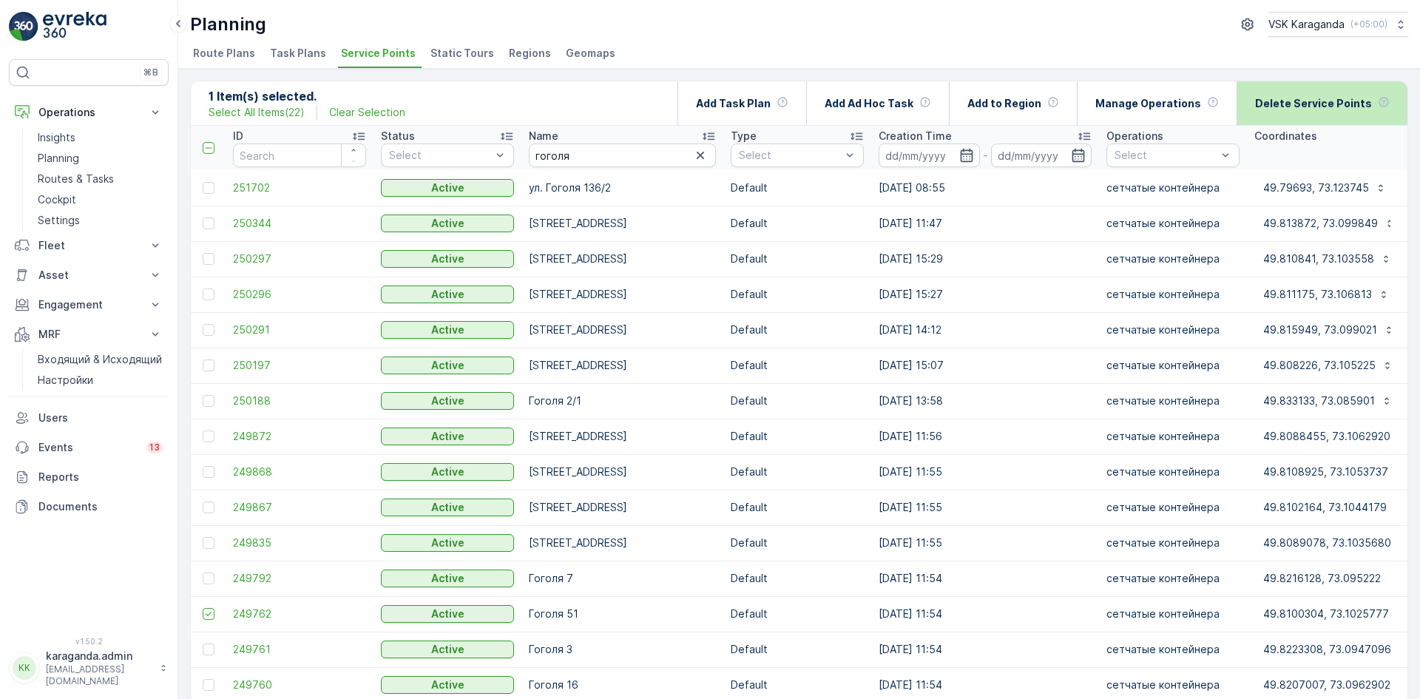
click at [1317, 104] on p "Delete Service Points" at bounding box center [1313, 103] width 117 height 15
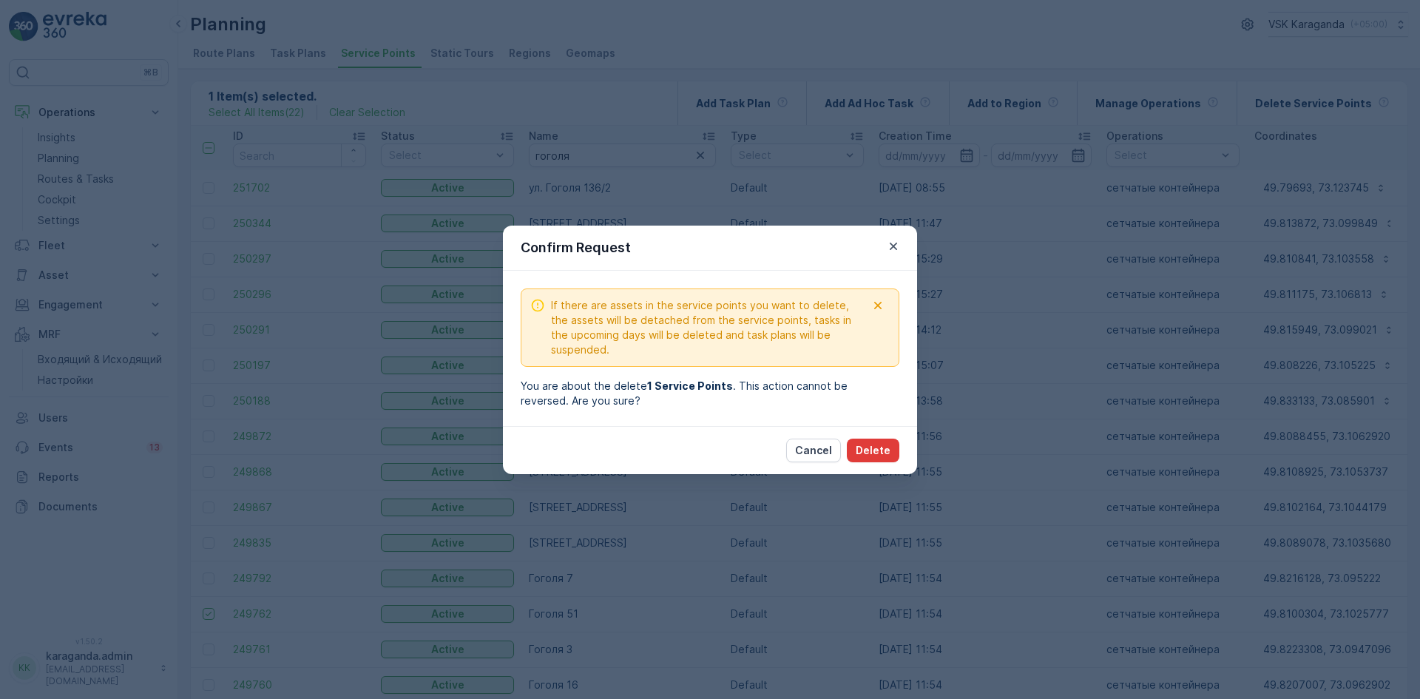
click at [865, 450] on p "Delete" at bounding box center [873, 450] width 35 height 15
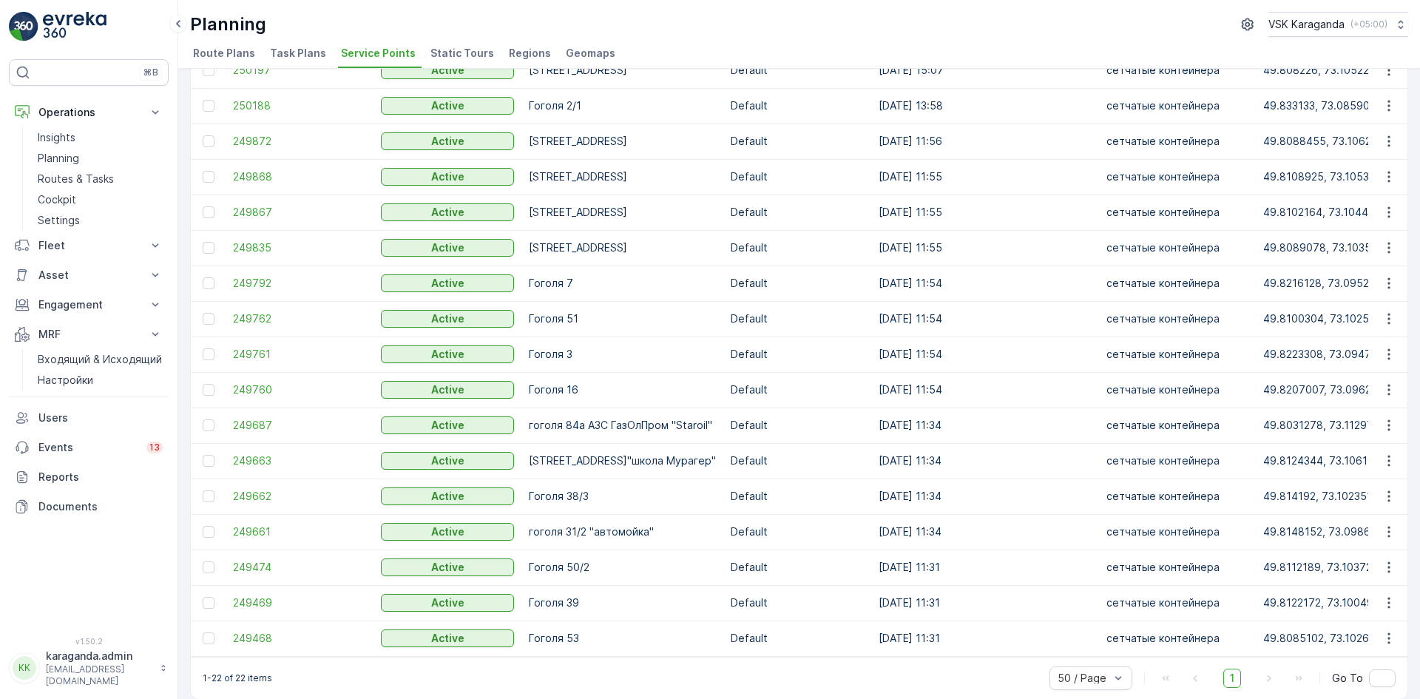
scroll to position [296, 0]
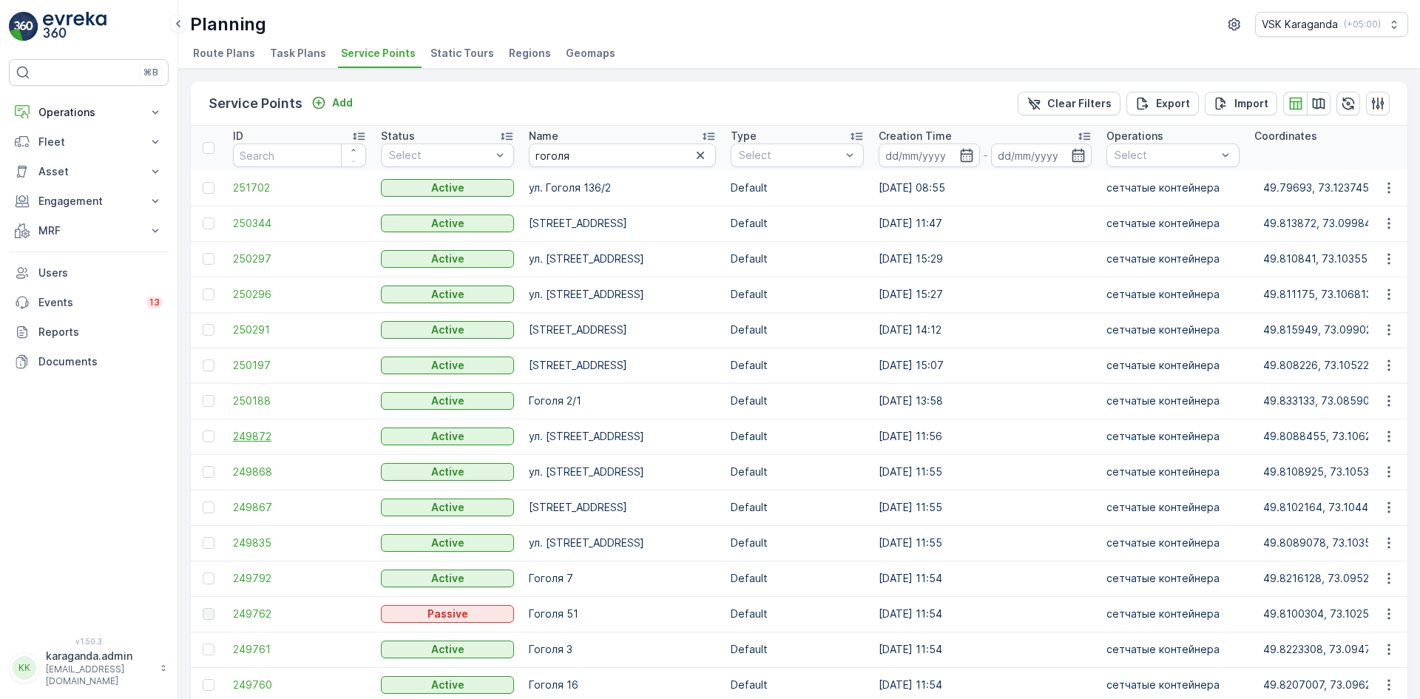
click at [264, 436] on span "249872" at bounding box center [299, 436] width 133 height 15
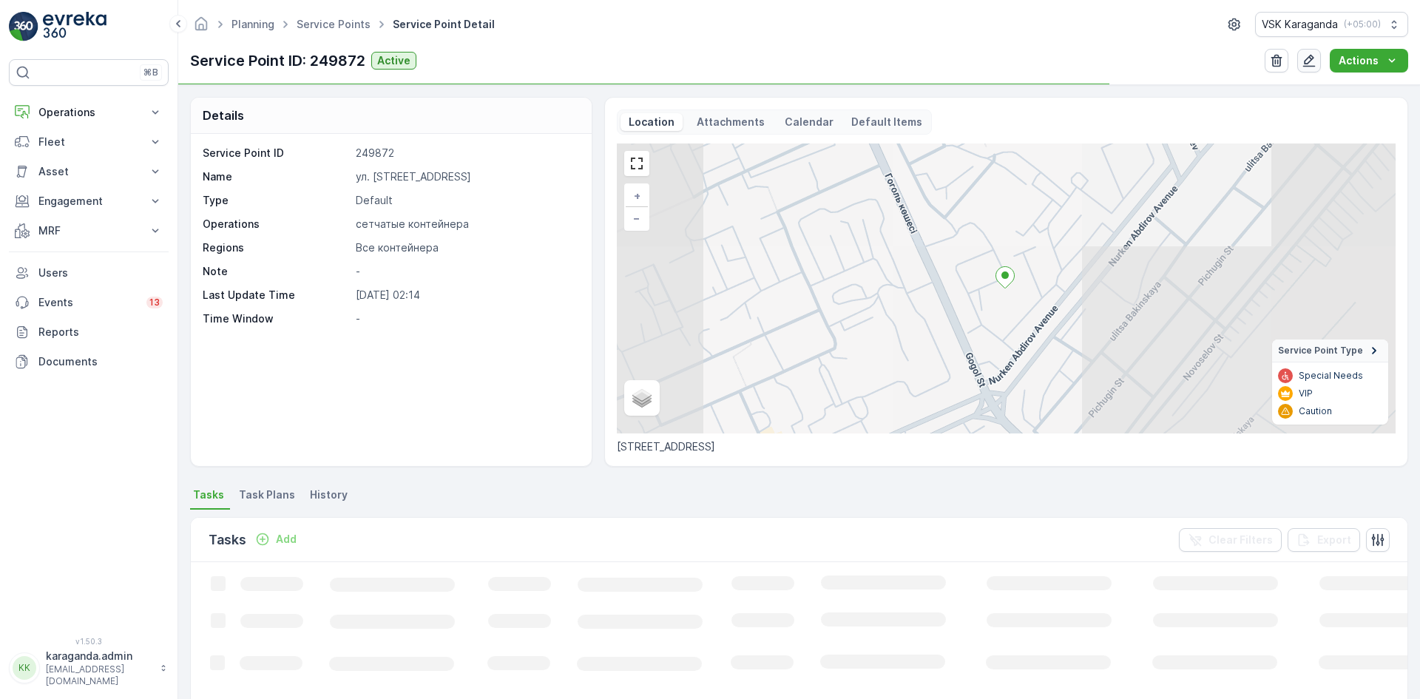
click at [1313, 59] on icon "button" at bounding box center [1309, 61] width 13 height 13
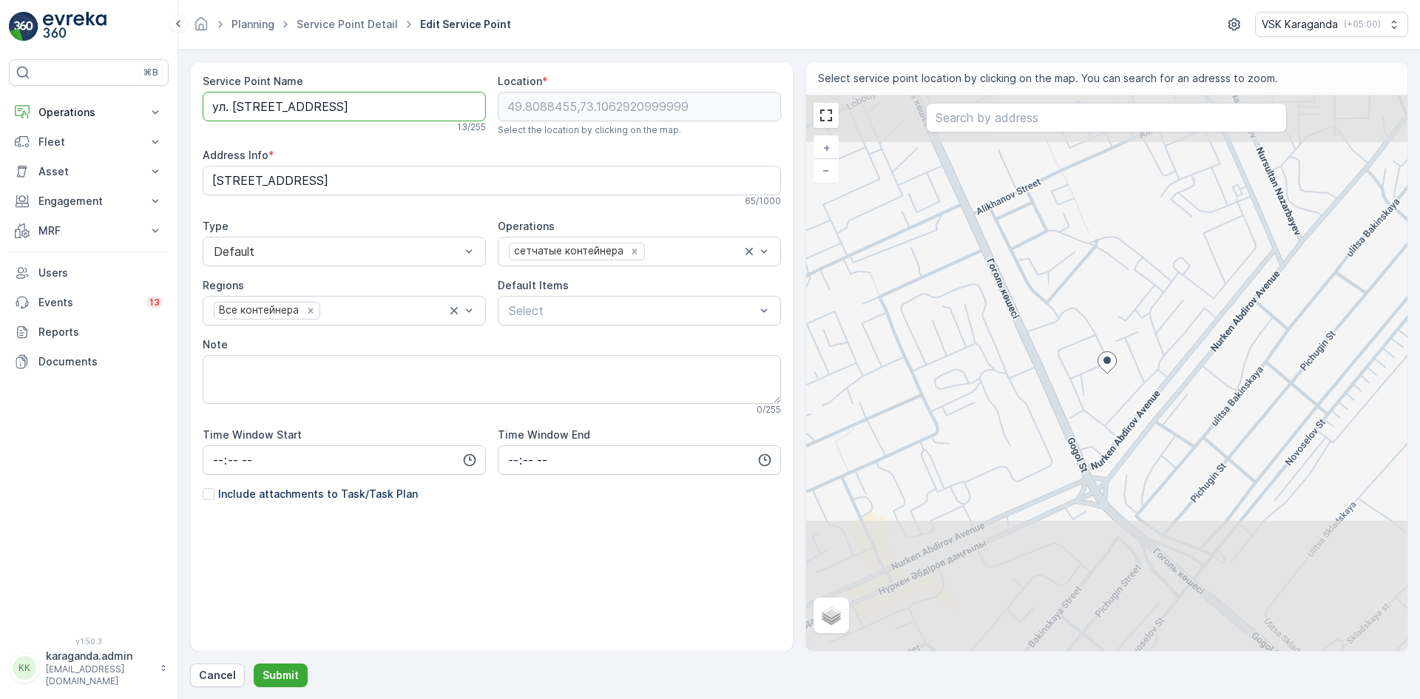
click at [300, 112] on Name "[STREET_ADDRESS]" at bounding box center [344, 107] width 283 height 30
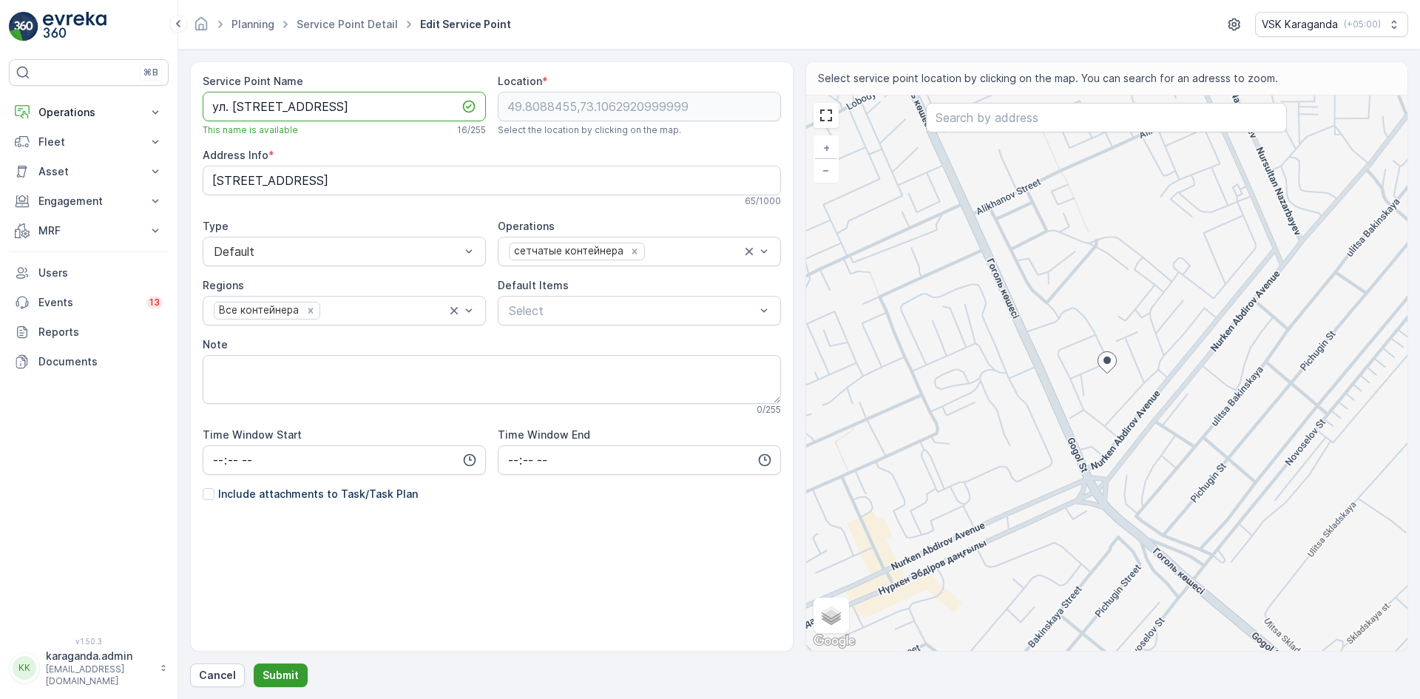
type Name "ул. Гоголя 66,58"
click at [267, 667] on button "Submit" at bounding box center [281, 676] width 54 height 24
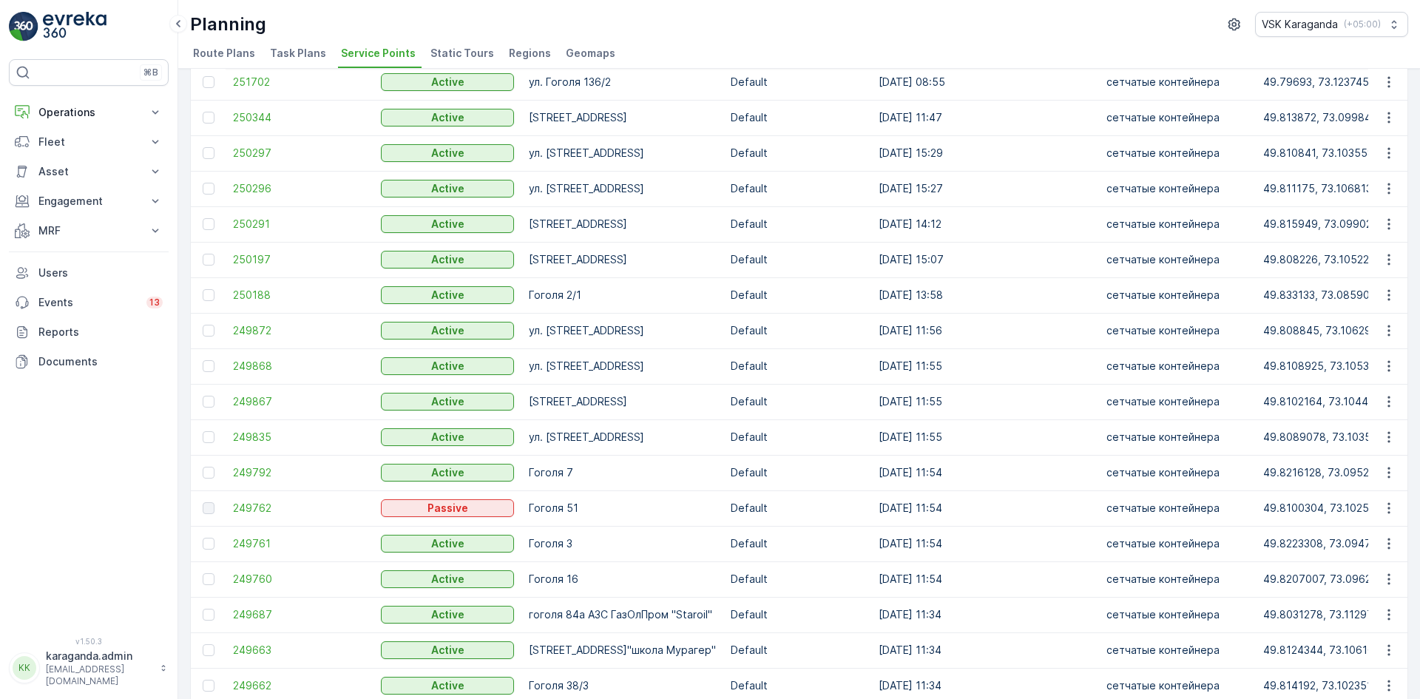
scroll to position [19, 0]
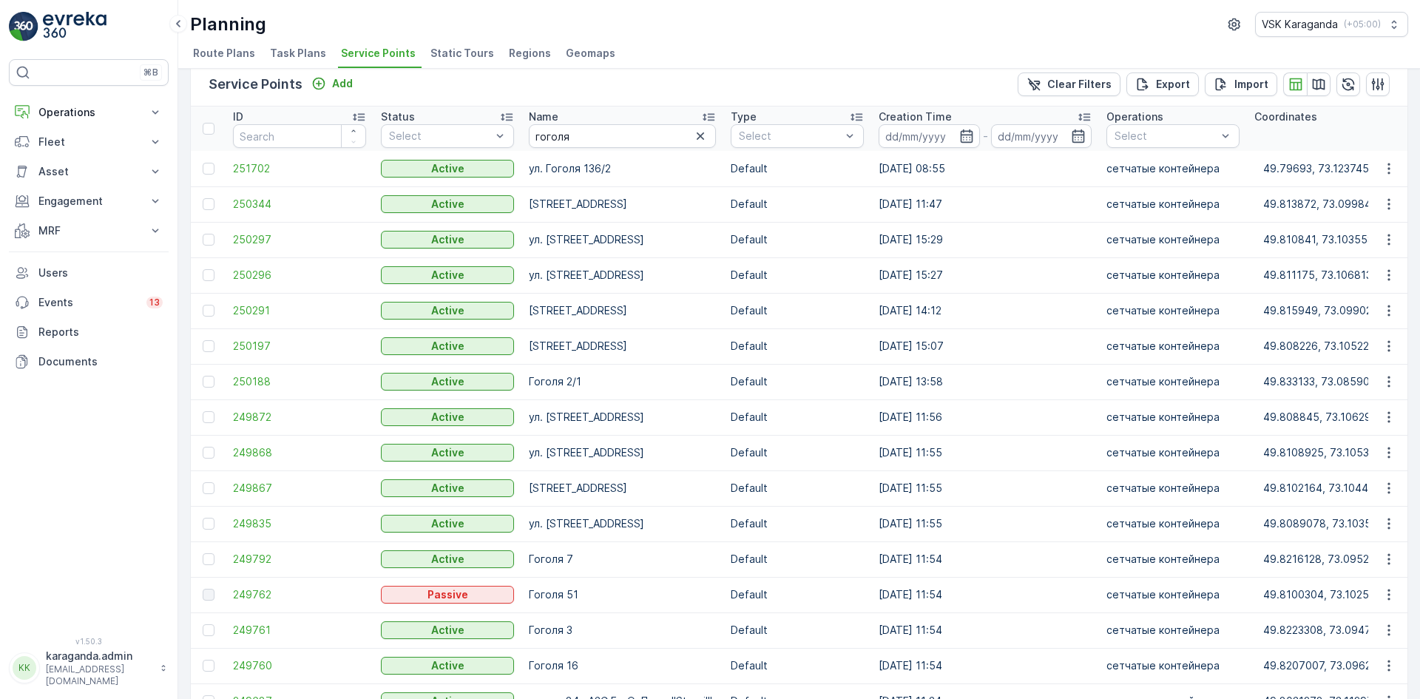
click at [614, 456] on p "[STREET_ADDRESS]" at bounding box center [622, 452] width 187 height 15
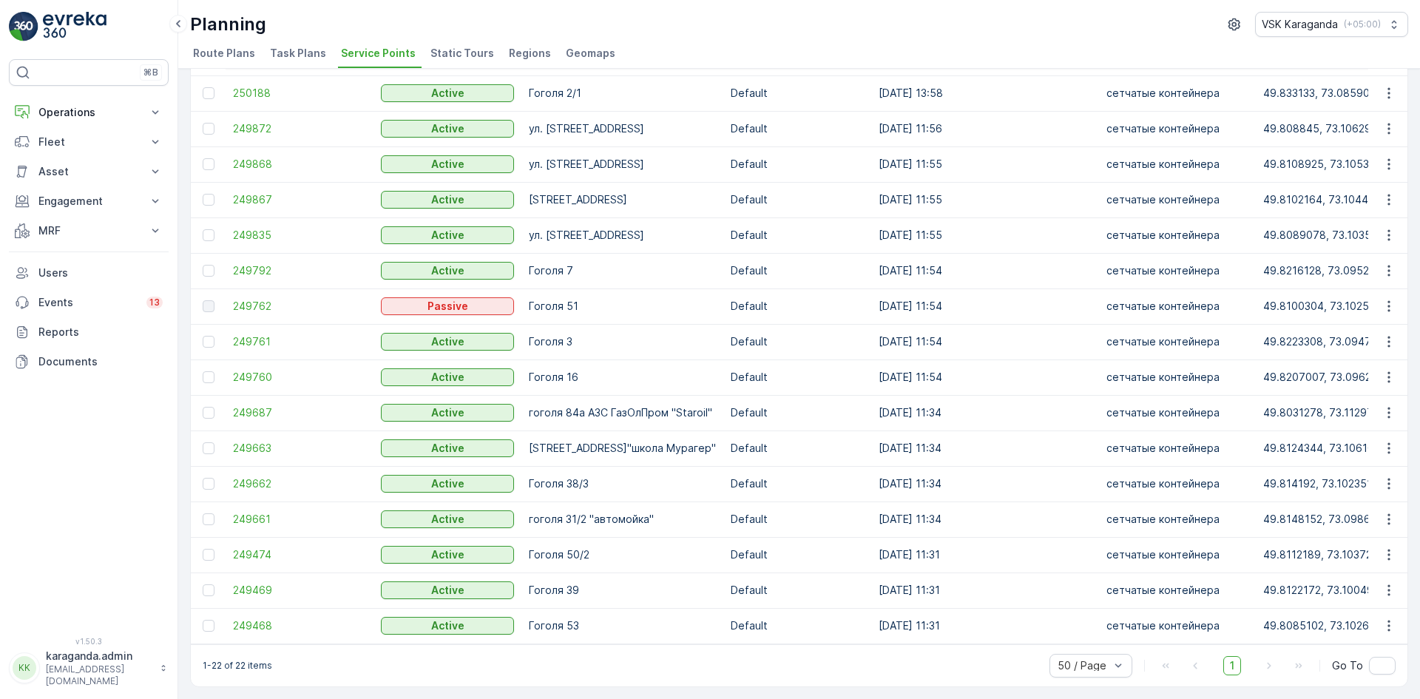
scroll to position [315, 0]
